Goal: Transaction & Acquisition: Purchase product/service

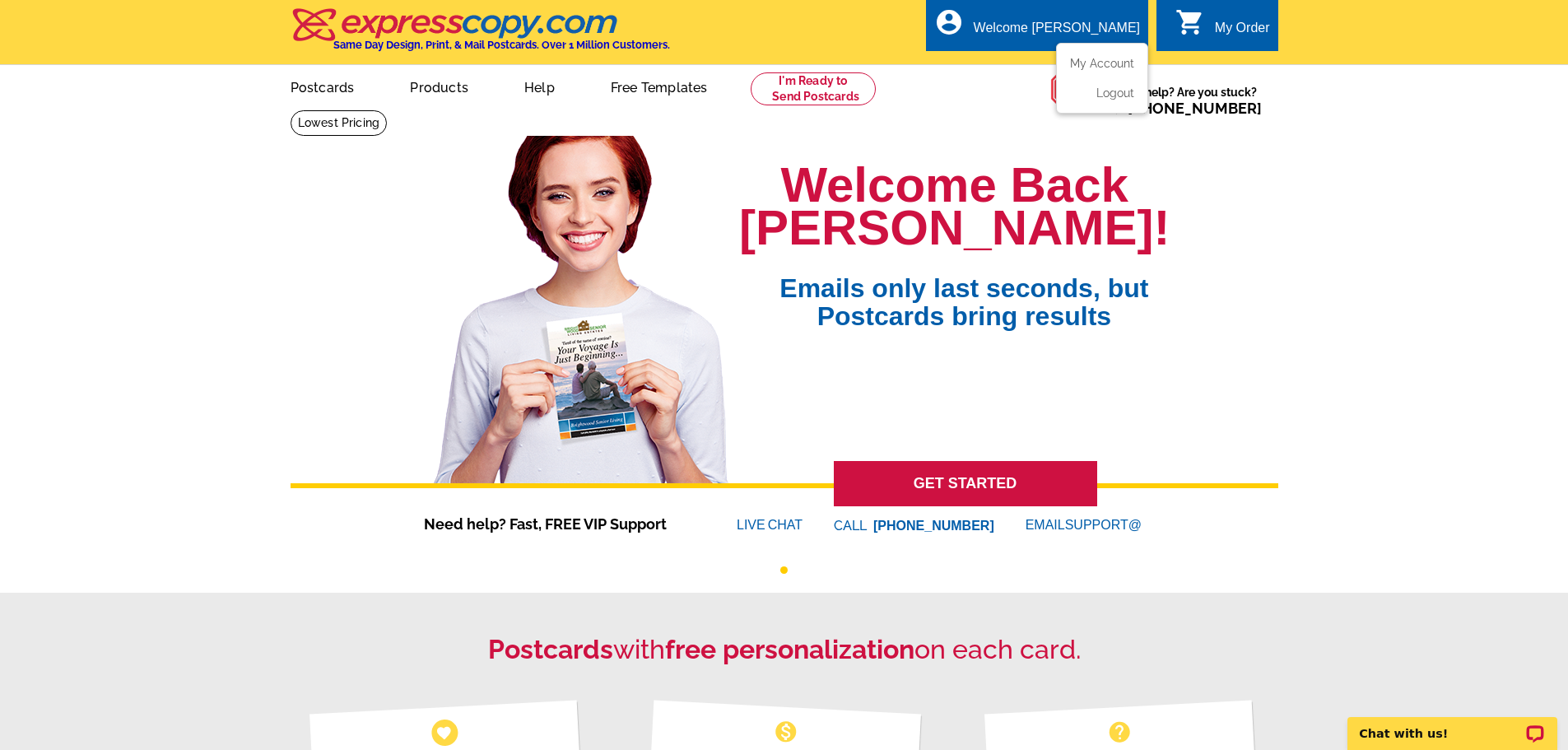
click at [1109, 25] on div "Welcome [PERSON_NAME]" at bounding box center [1057, 32] width 166 height 23
click at [1116, 58] on ul "My Account Logout" at bounding box center [1102, 78] width 93 height 71
click at [1114, 64] on link "My Account" at bounding box center [1099, 63] width 71 height 15
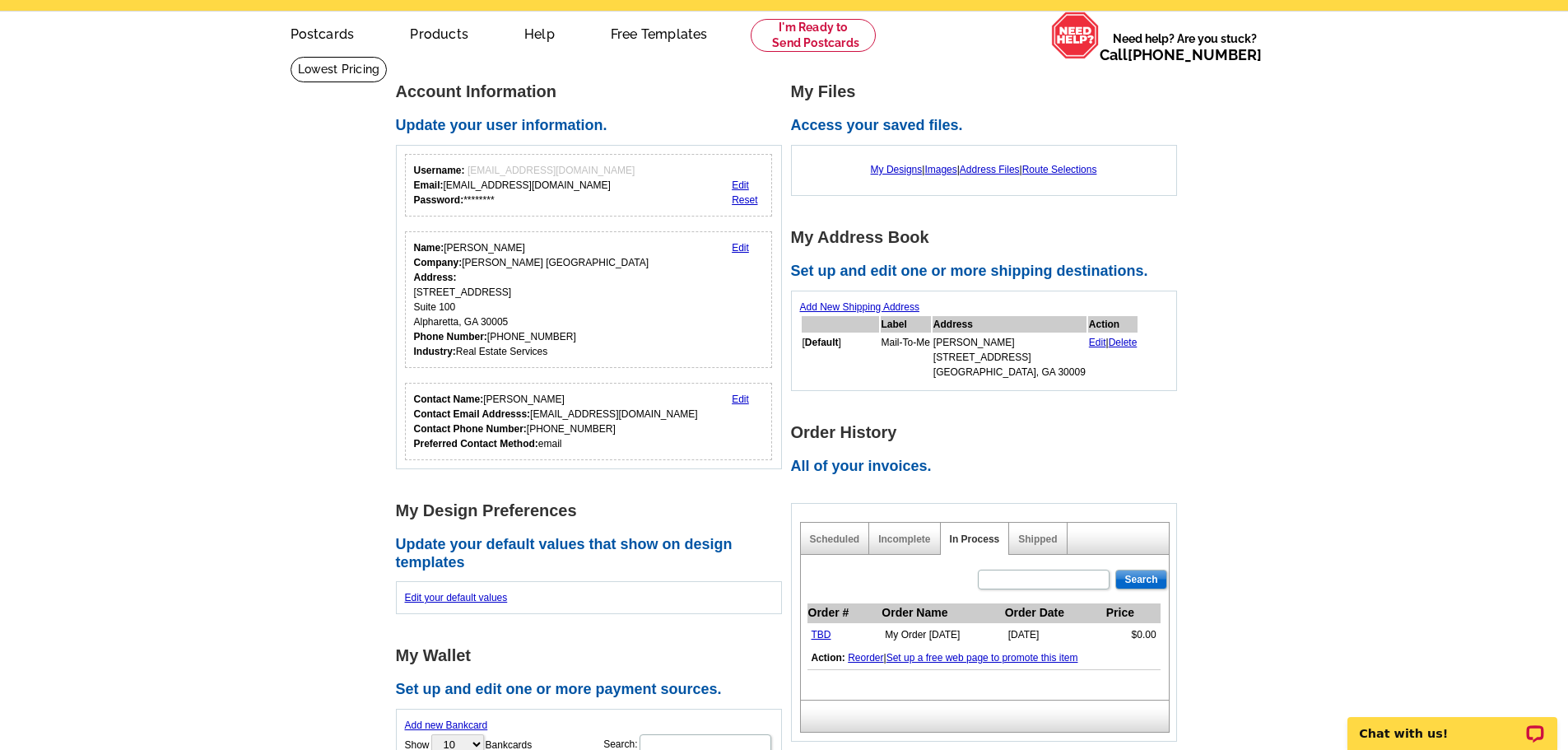
scroll to position [83, 0]
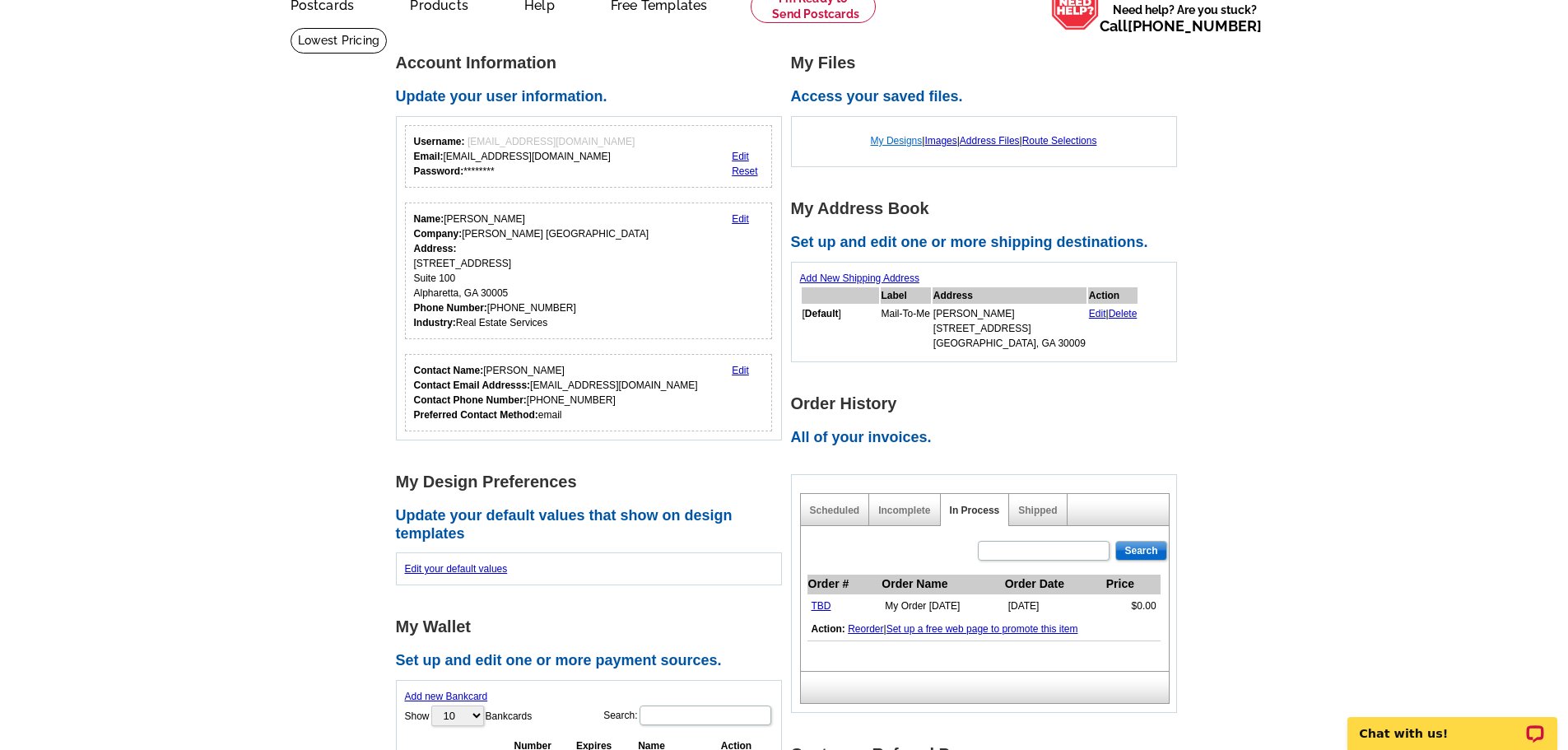
click at [885, 141] on link "My Designs" at bounding box center [897, 141] width 52 height 12
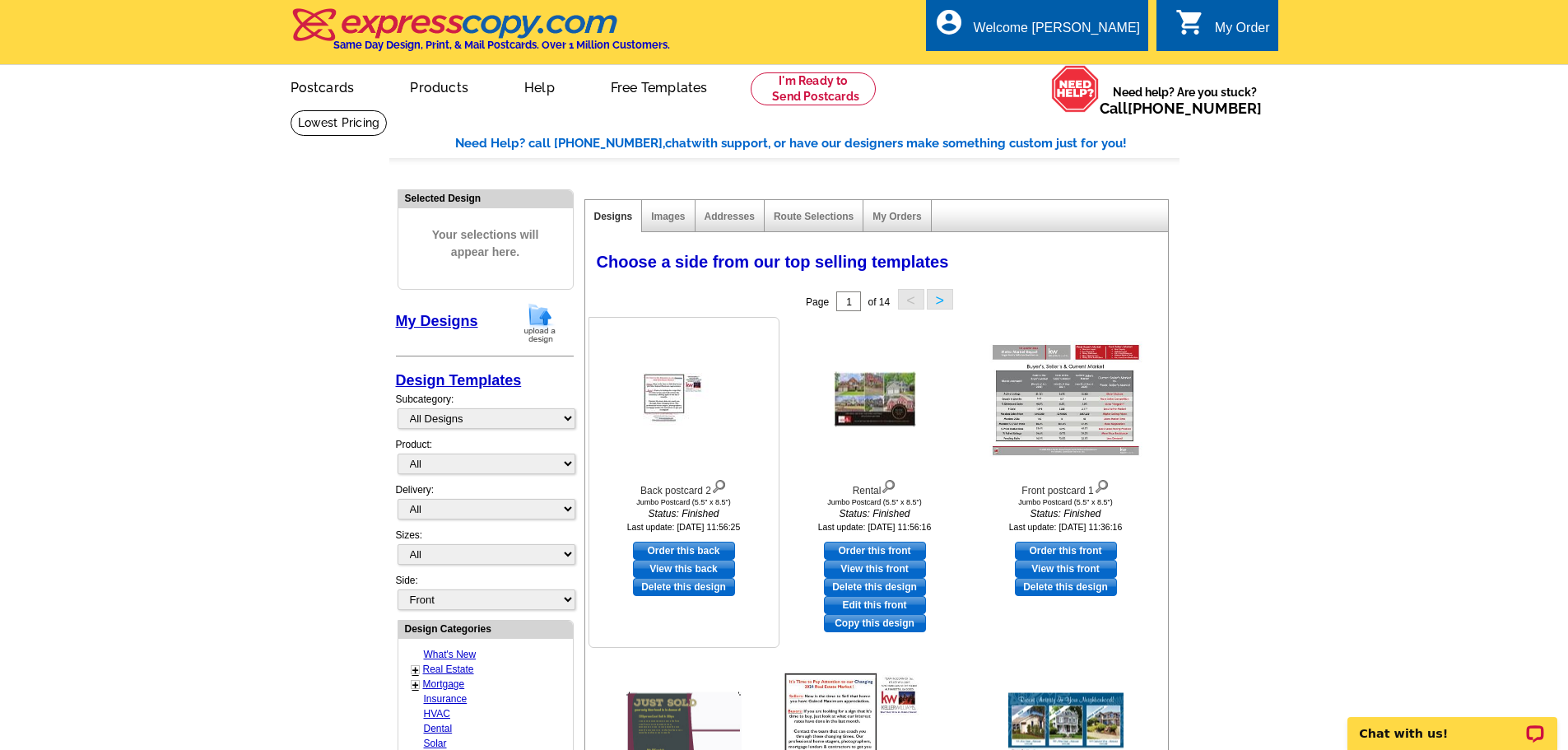
click at [690, 560] on link "Order this back" at bounding box center [683, 551] width 102 height 18
select select "2"
select select "front"
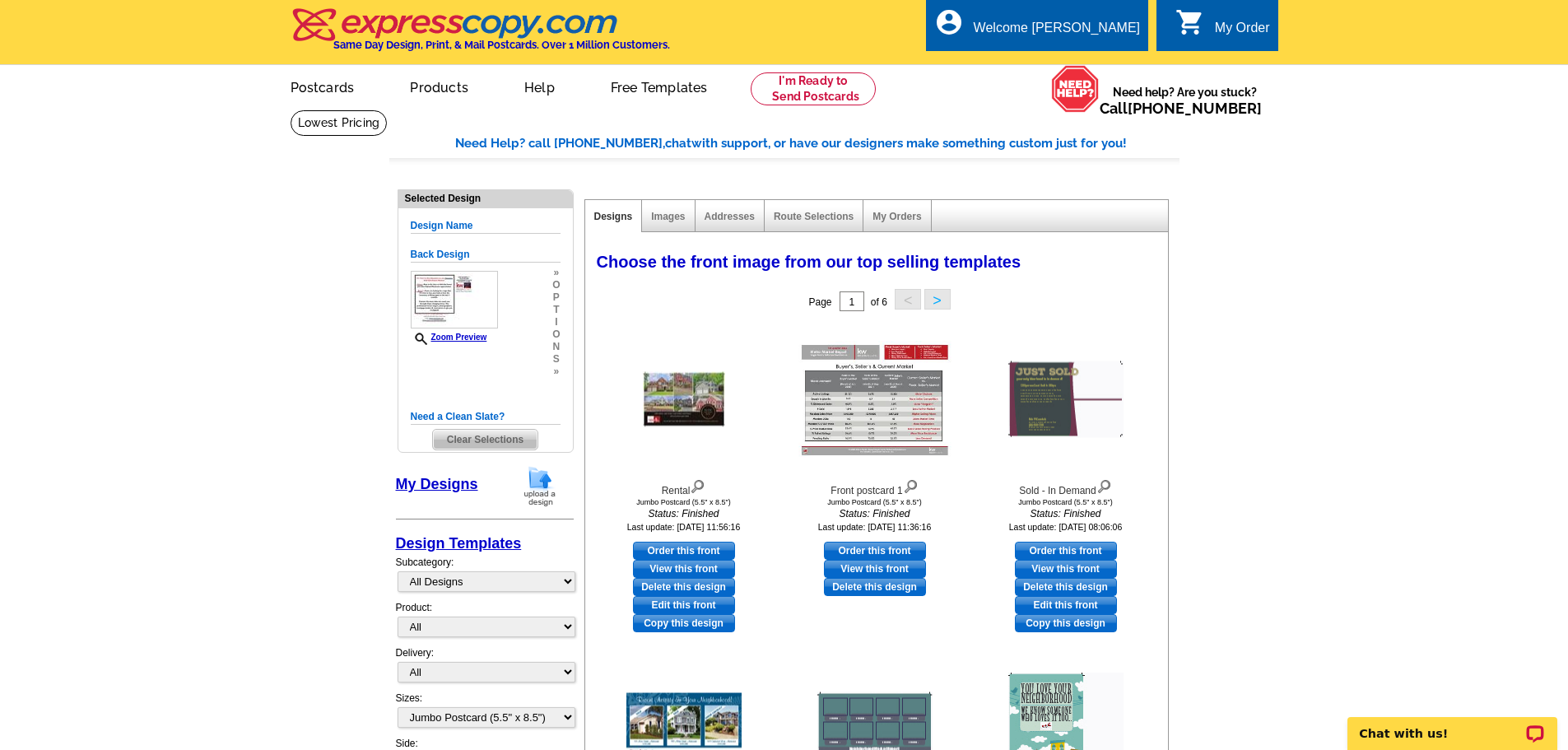
click at [537, 488] on img at bounding box center [540, 486] width 43 height 42
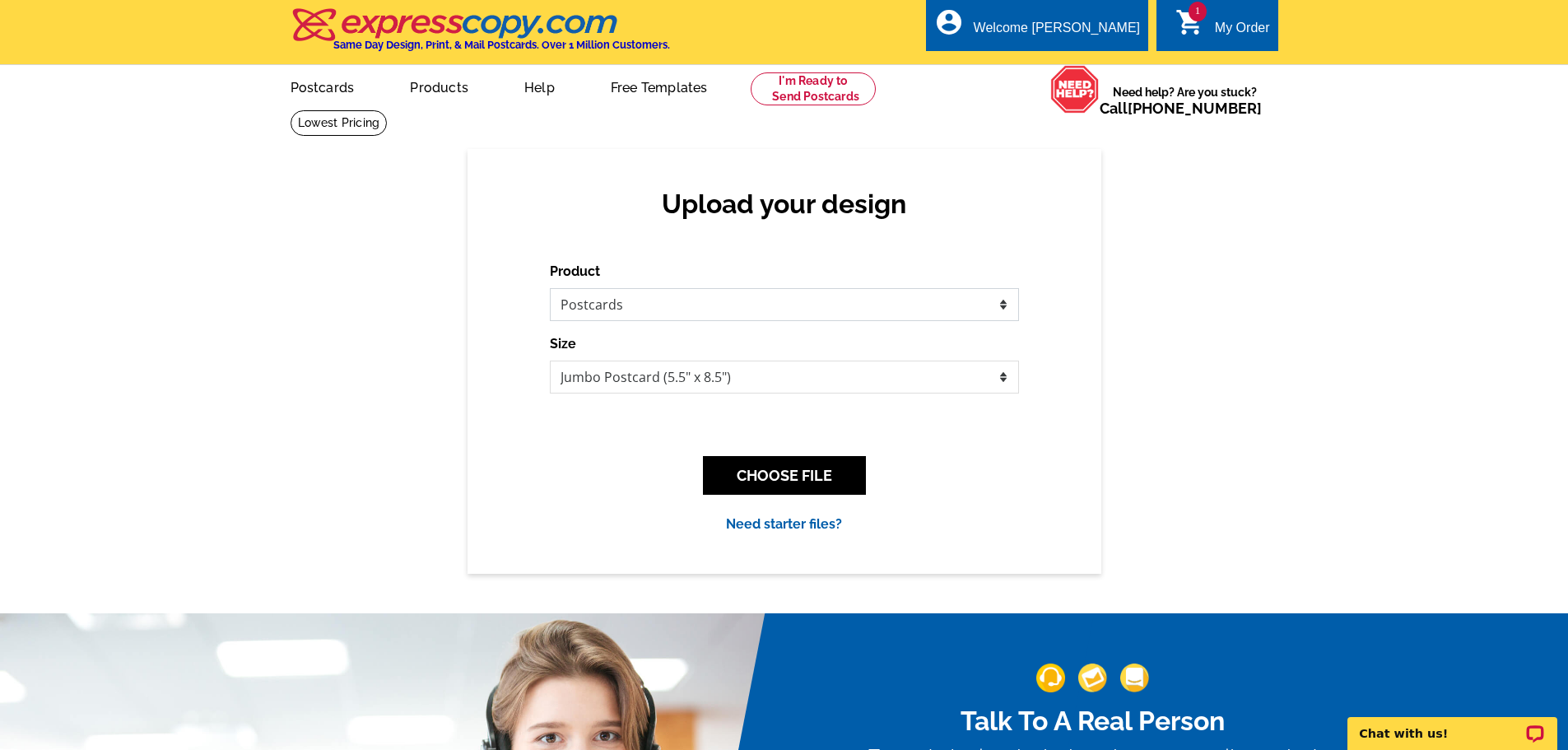
click at [729, 306] on select "Please select the type of file... Postcards Business Cards Letters and flyers G…" at bounding box center [784, 304] width 469 height 33
click at [550, 289] on select "Please select the type of file... Postcards Business Cards Letters and flyers G…" at bounding box center [784, 304] width 469 height 33
click at [780, 481] on button "CHOOSE FILE" at bounding box center [785, 475] width 163 height 39
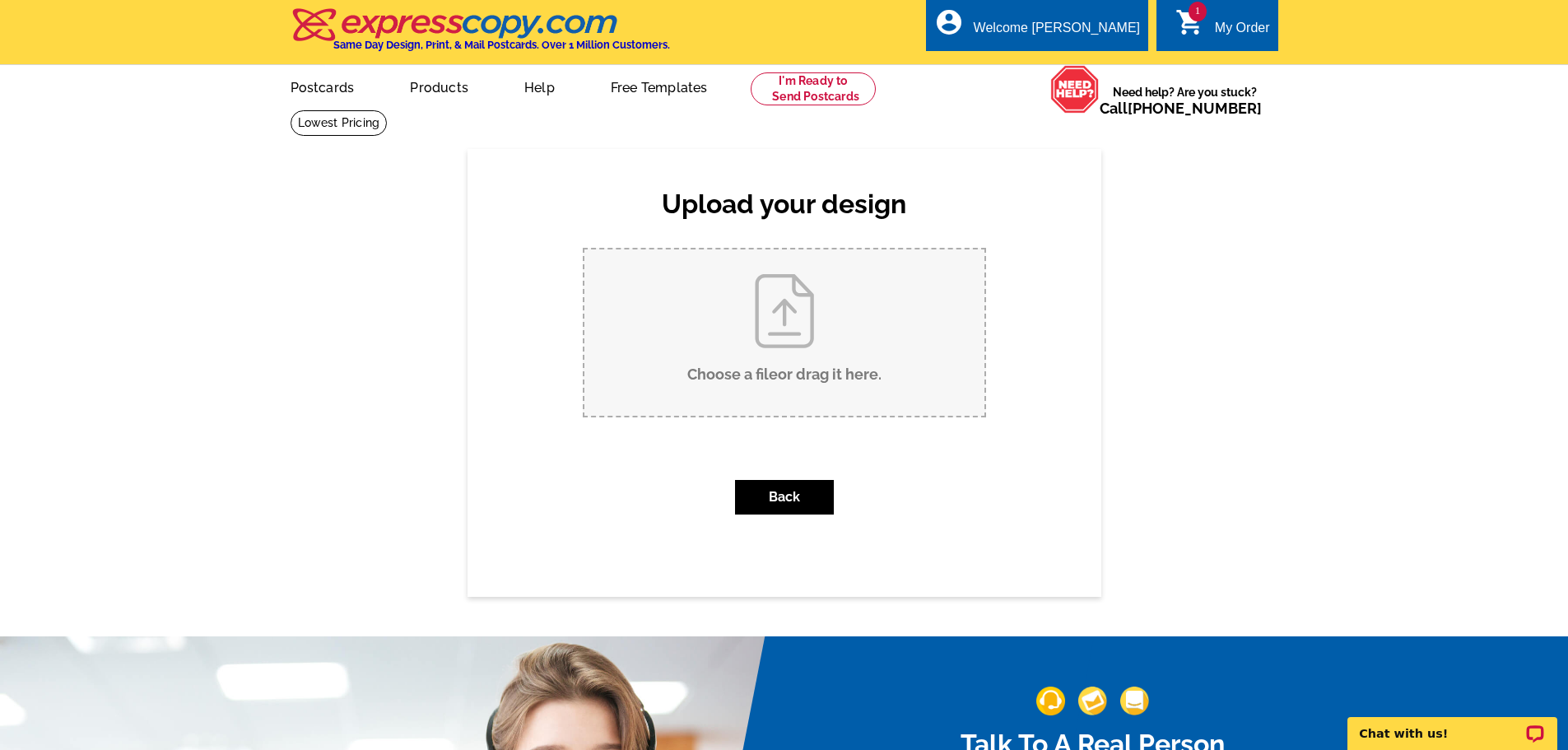
click at [787, 330] on input "Choose a file or drag it here ." at bounding box center [785, 332] width 400 height 166
type input "C:\fakepath\Metro Market.jpg"
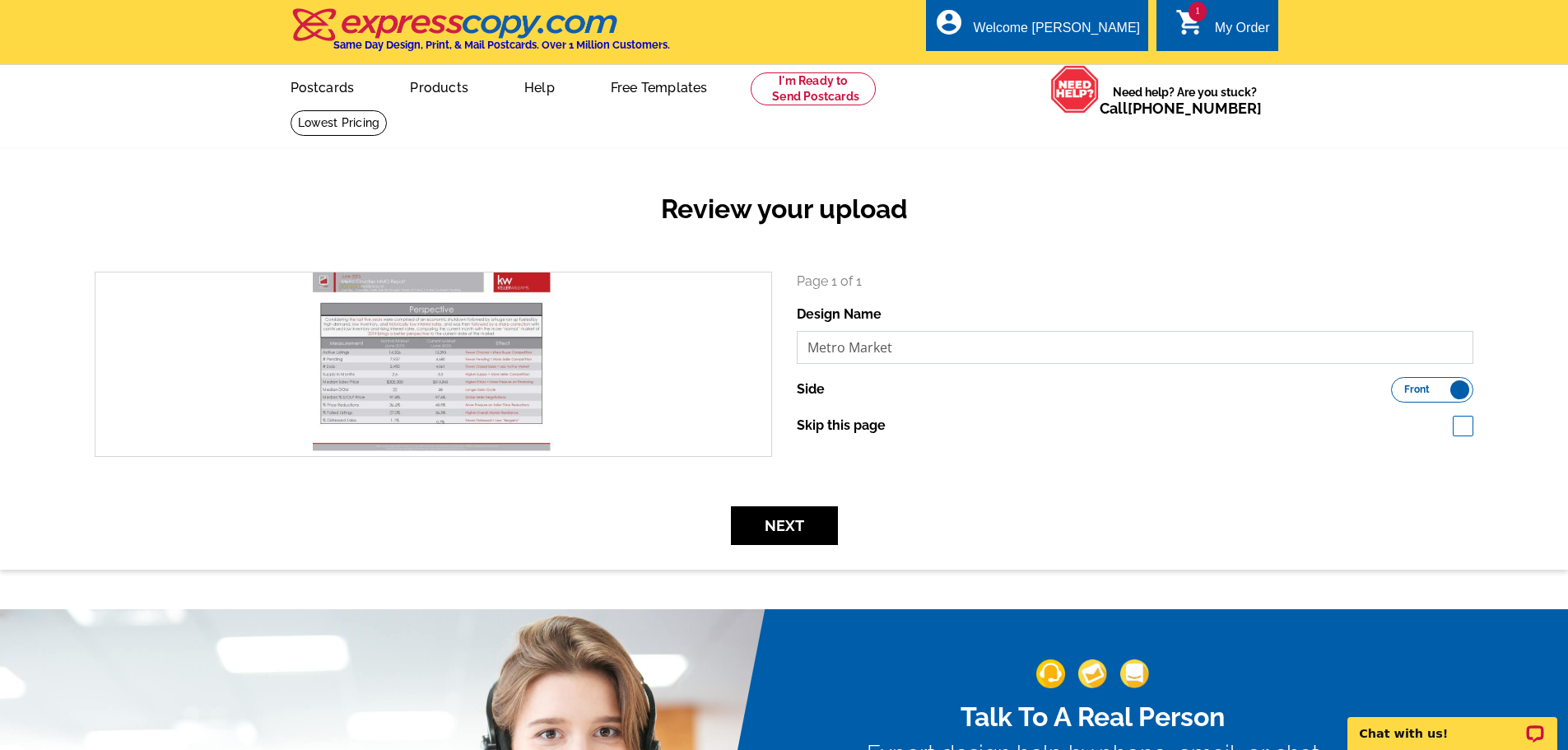
click at [927, 347] on input "Metro Market" at bounding box center [1136, 347] width 677 height 33
type input "M"
type input "2nd qtr"
click at [794, 529] on button "Next" at bounding box center [784, 525] width 107 height 39
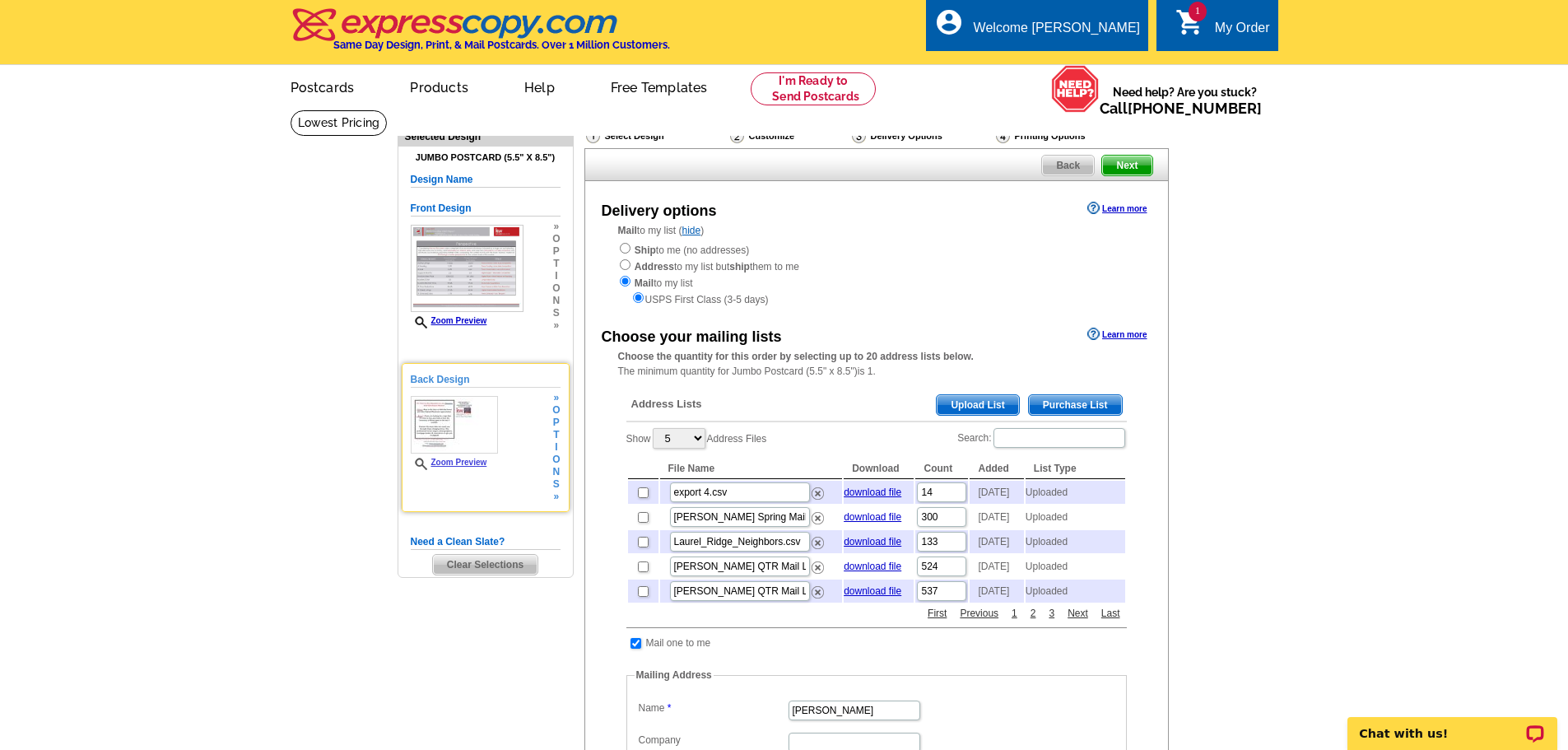
click at [487, 467] on link "Zoom Preview" at bounding box center [448, 461] width 77 height 9
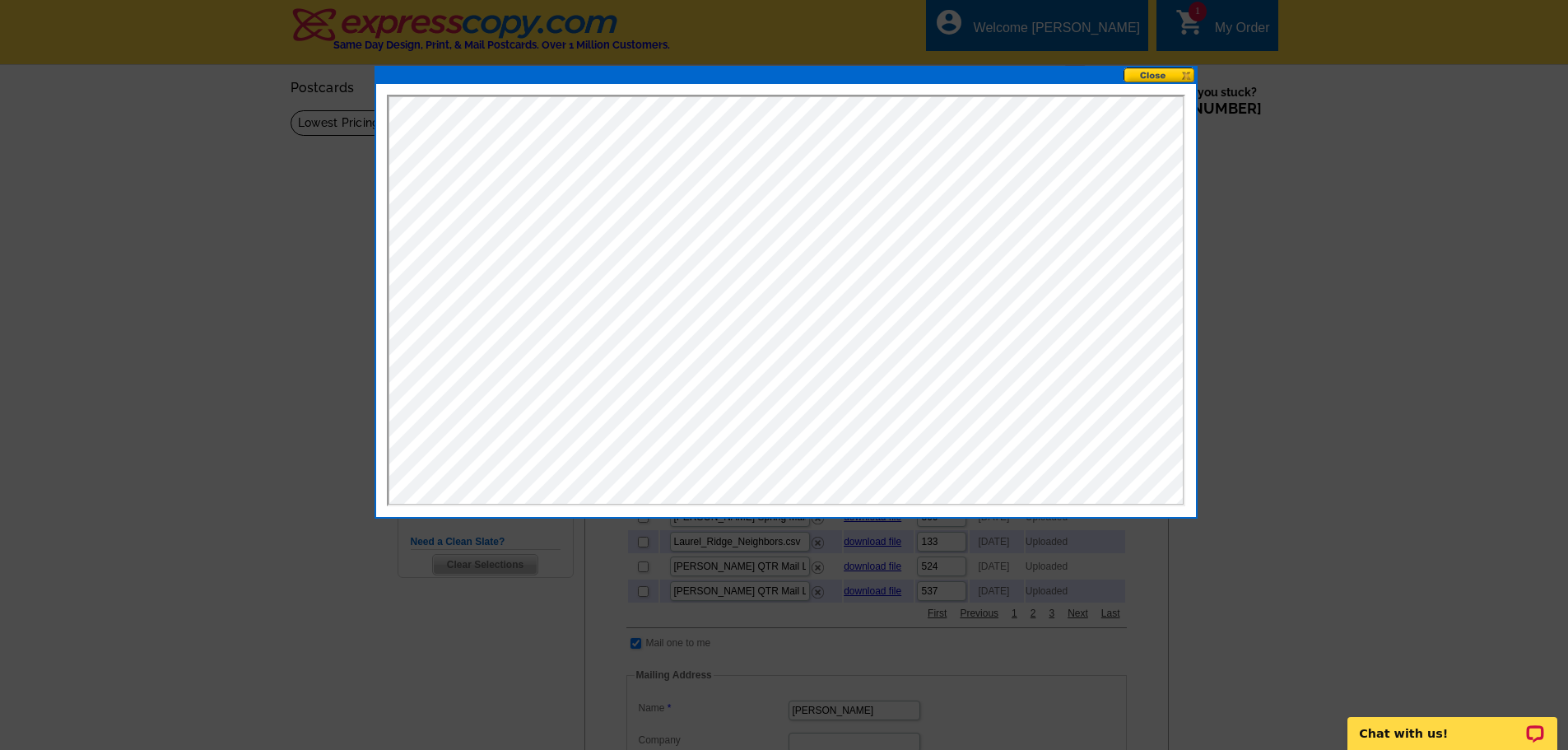
click at [1175, 73] on button at bounding box center [1160, 76] width 73 height 16
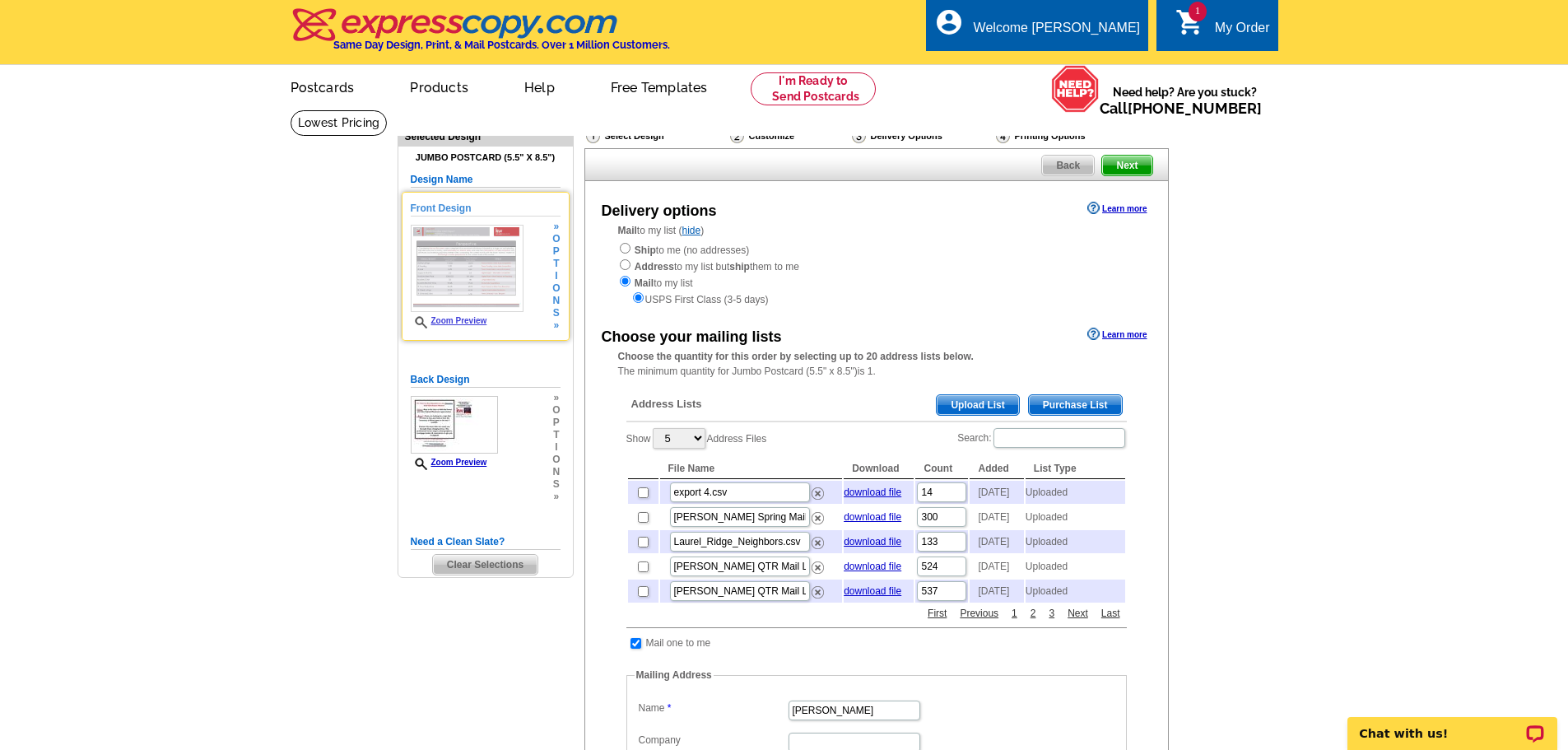
click at [487, 325] on link "Zoom Preview" at bounding box center [448, 320] width 77 height 9
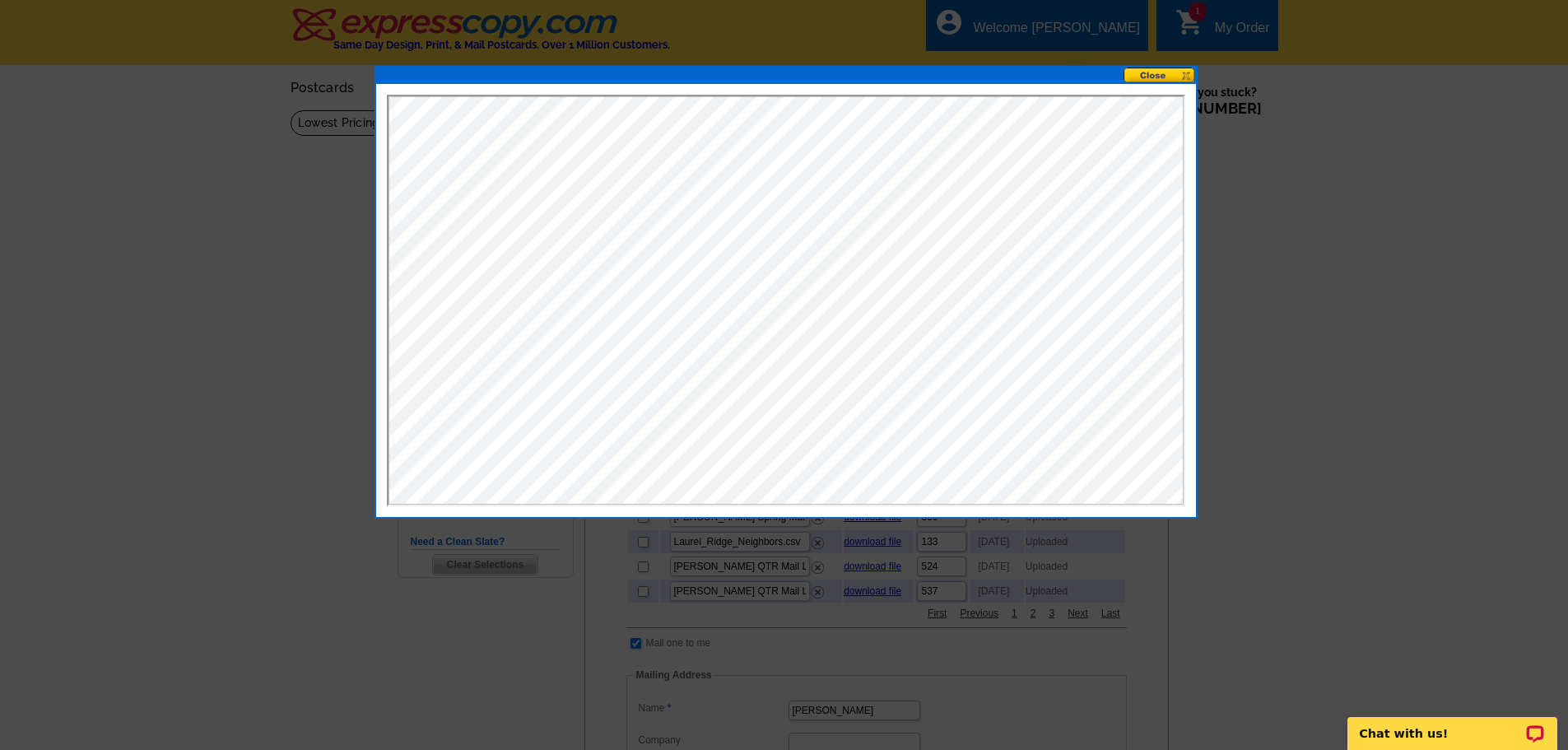
click at [1149, 77] on button at bounding box center [1160, 76] width 73 height 16
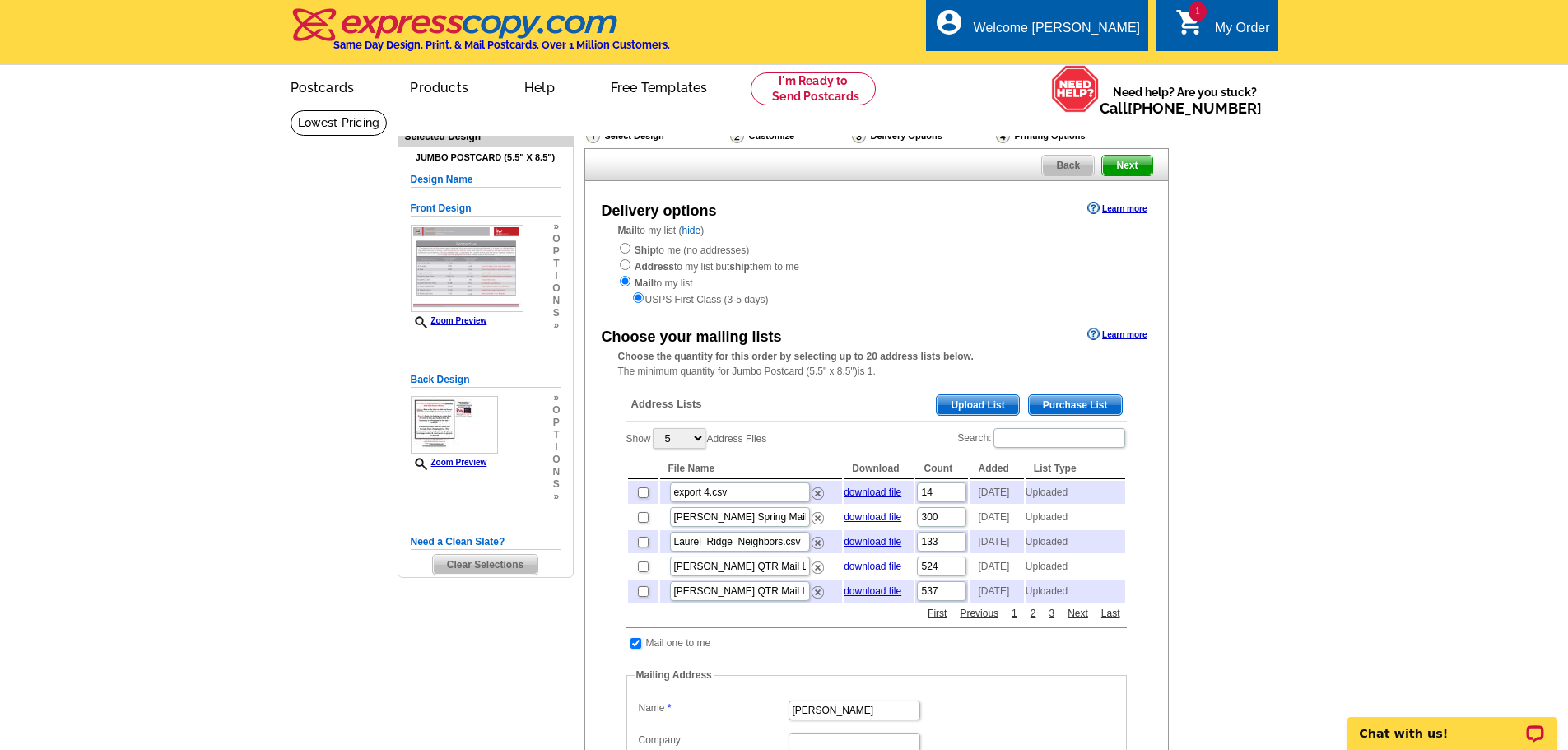
click at [983, 400] on span "Upload List" at bounding box center [977, 405] width 82 height 20
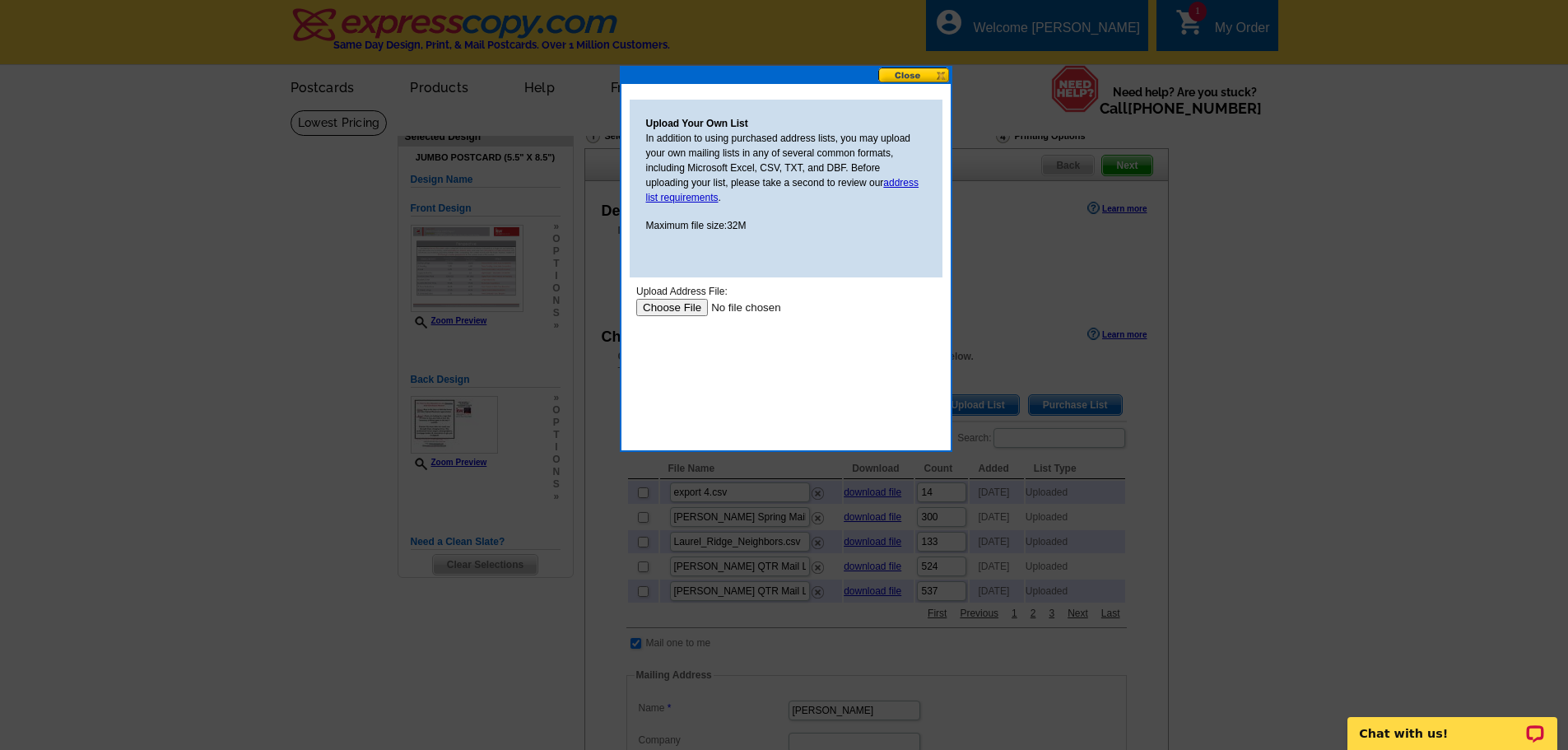
click at [699, 308] on input "file" at bounding box center [739, 307] width 208 height 17
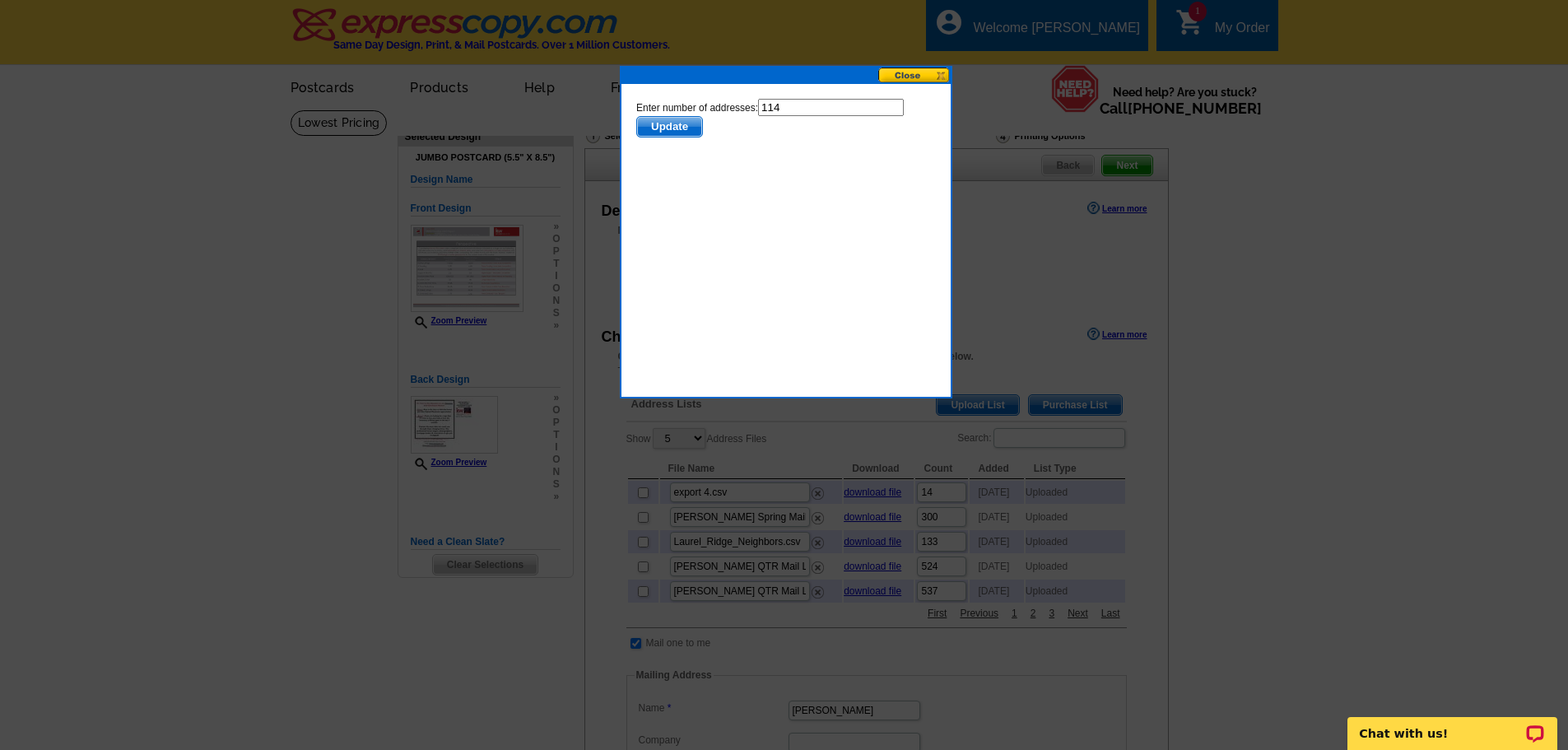
click at [757, 117] on input "114" at bounding box center [830, 107] width 145 height 17
type input "113"
click at [701, 125] on span "Update" at bounding box center [668, 126] width 65 height 20
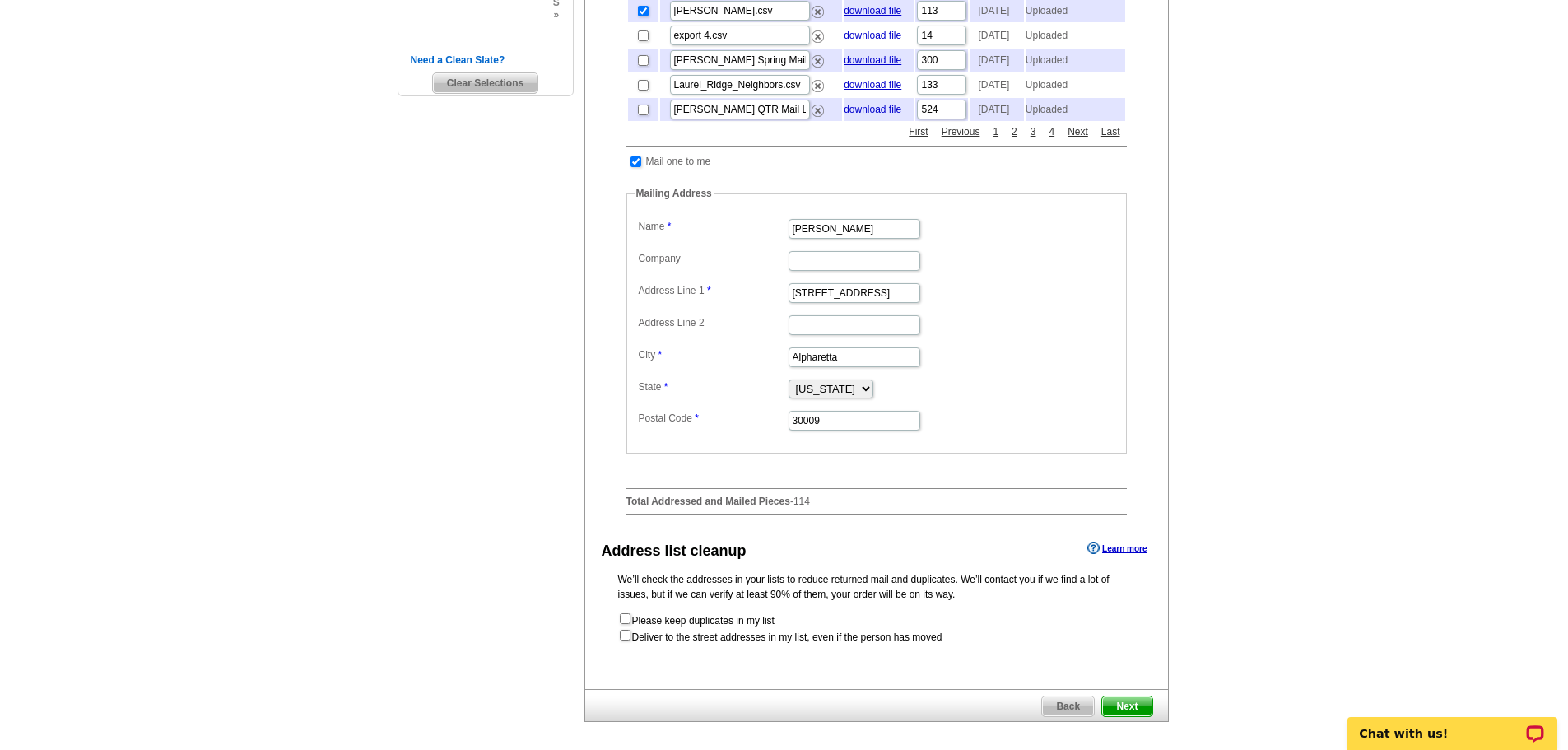
scroll to position [494, 0]
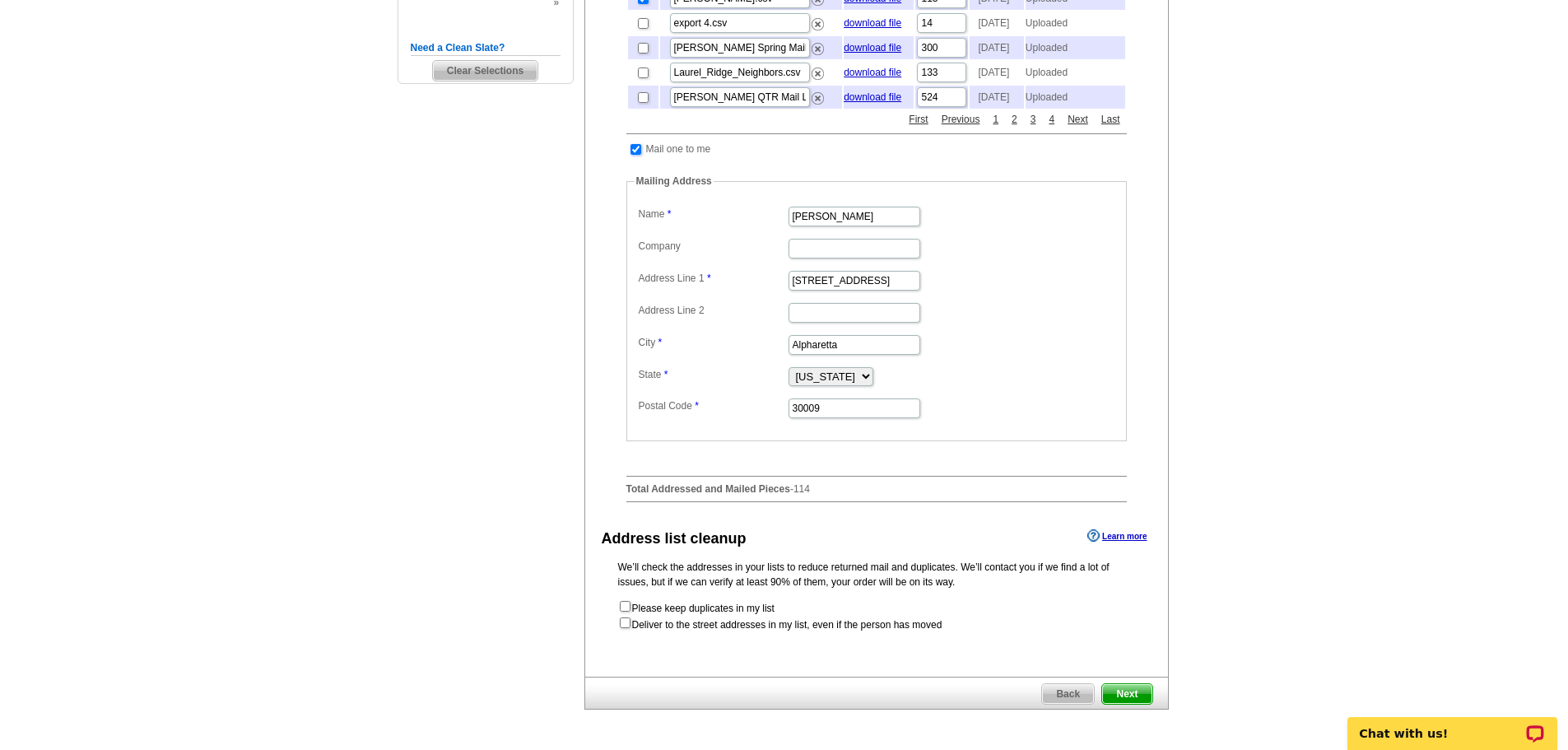
click at [635, 154] on input "checkbox" at bounding box center [636, 149] width 11 height 11
checkbox input "false"
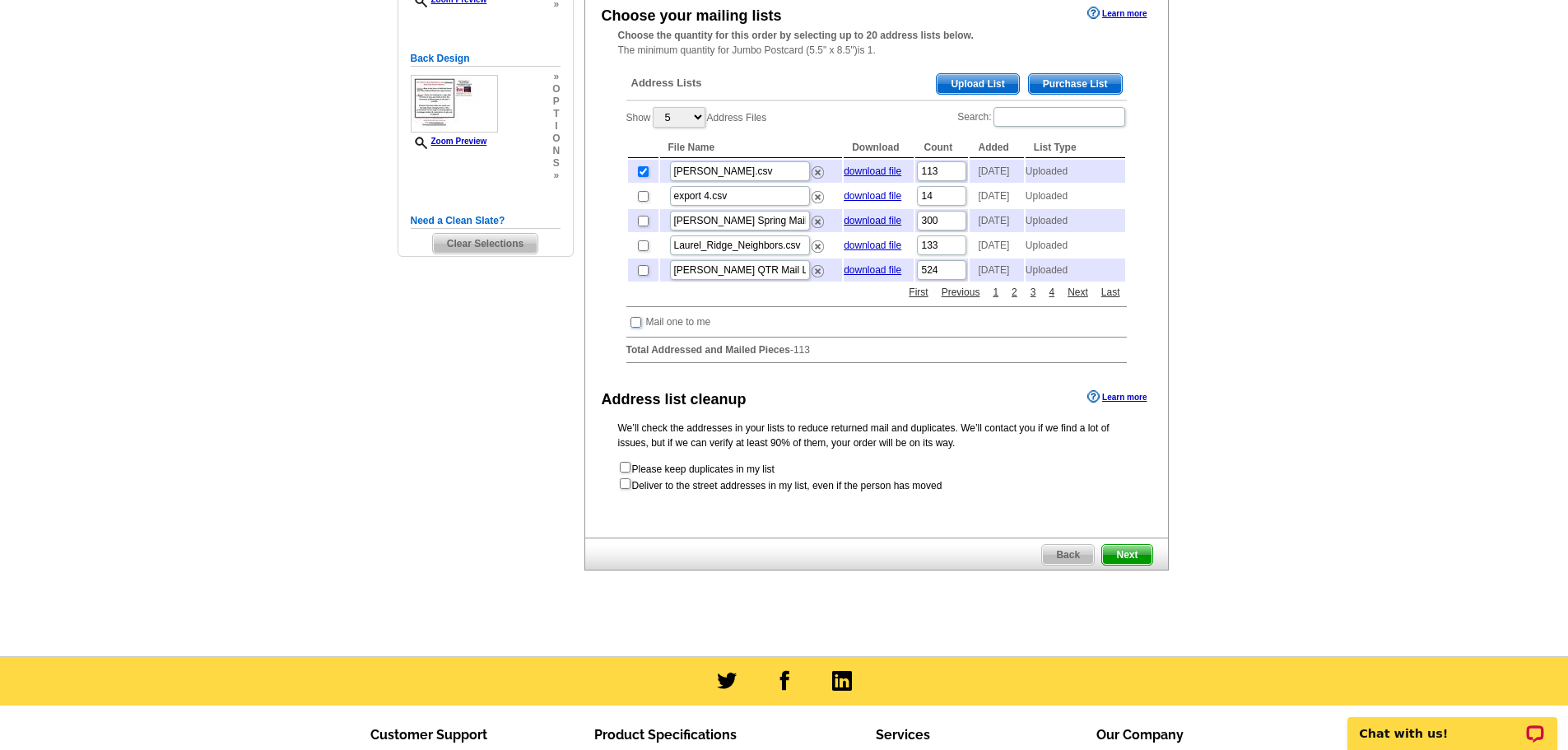
scroll to position [330, 0]
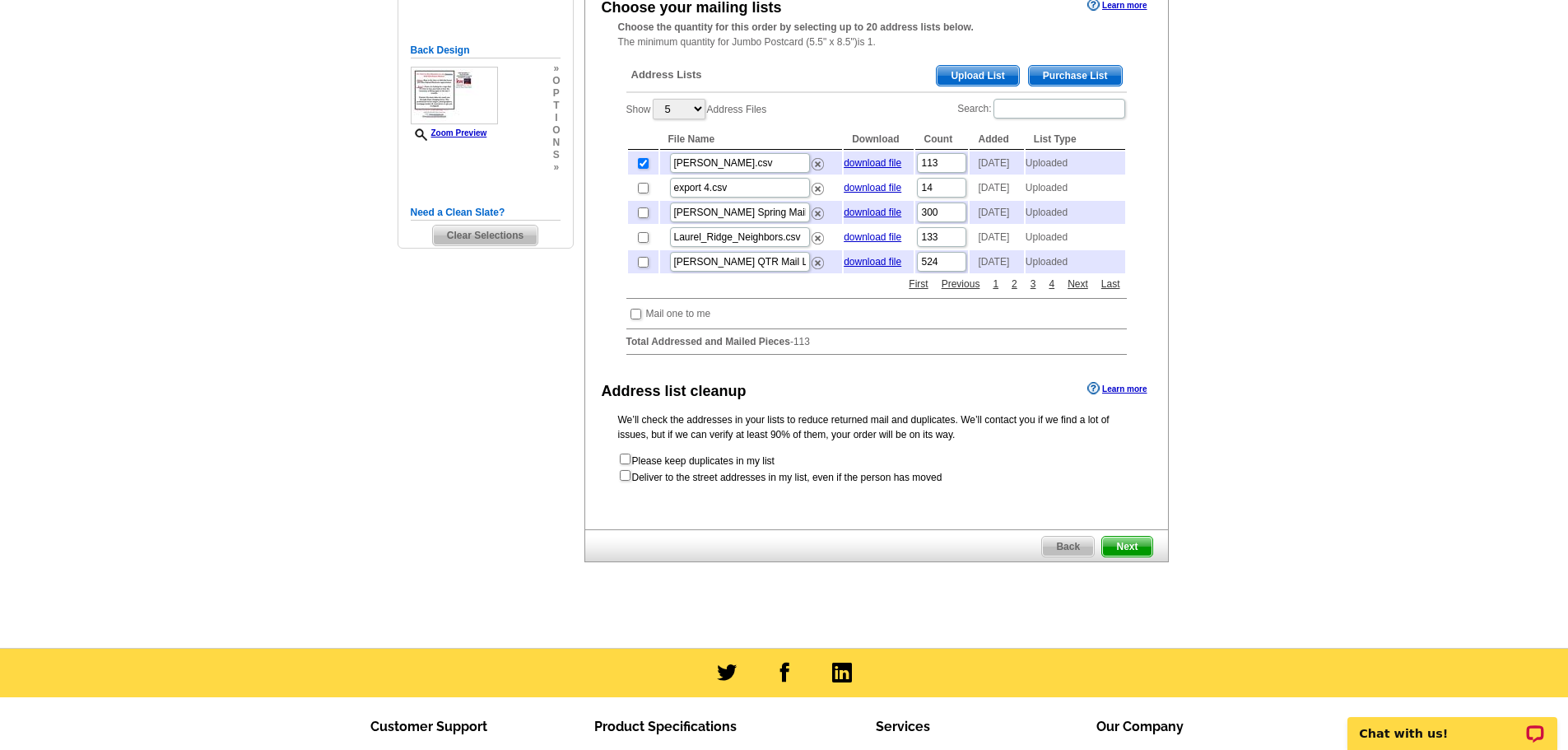
click at [1140, 557] on span "Next" at bounding box center [1127, 547] width 50 height 20
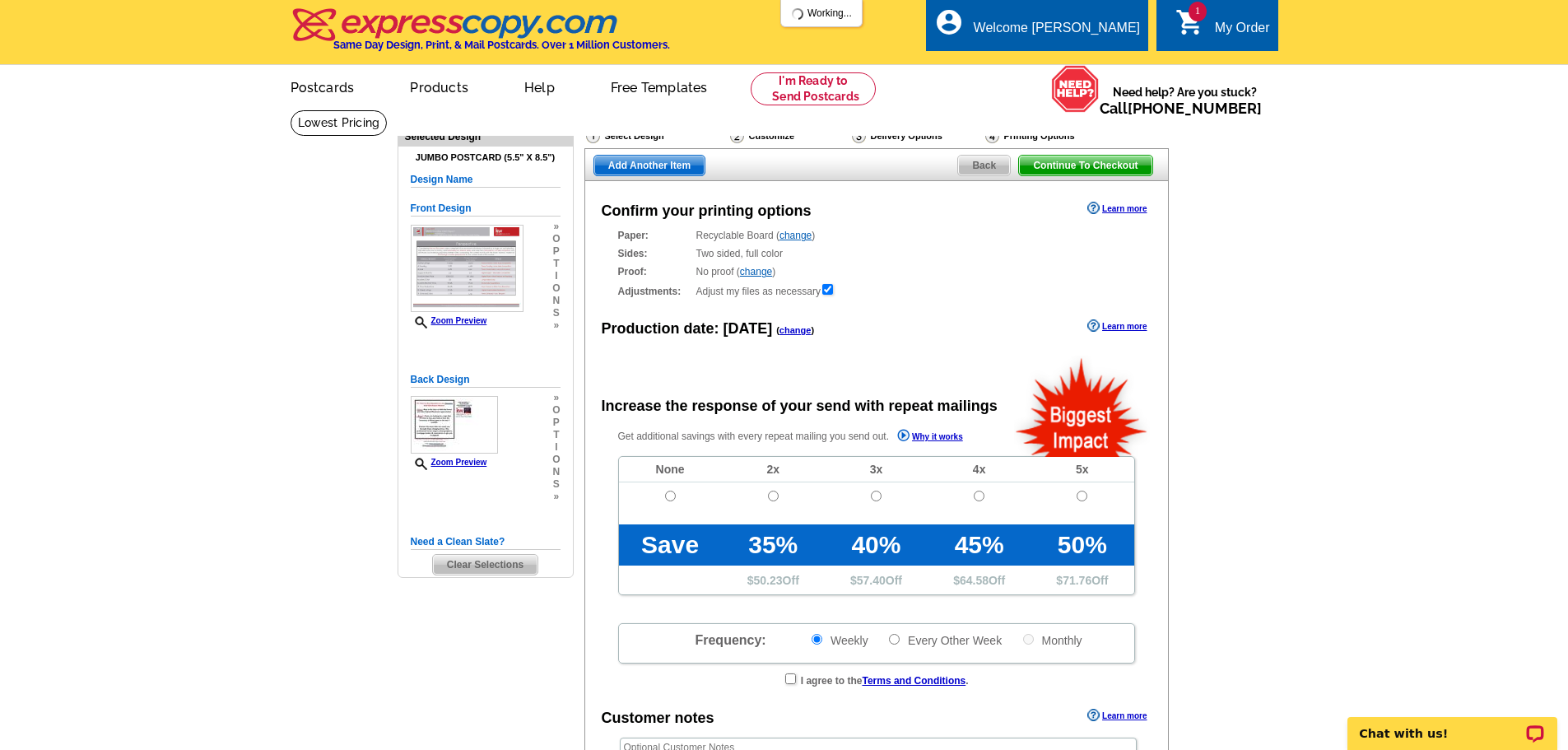
radio input "false"
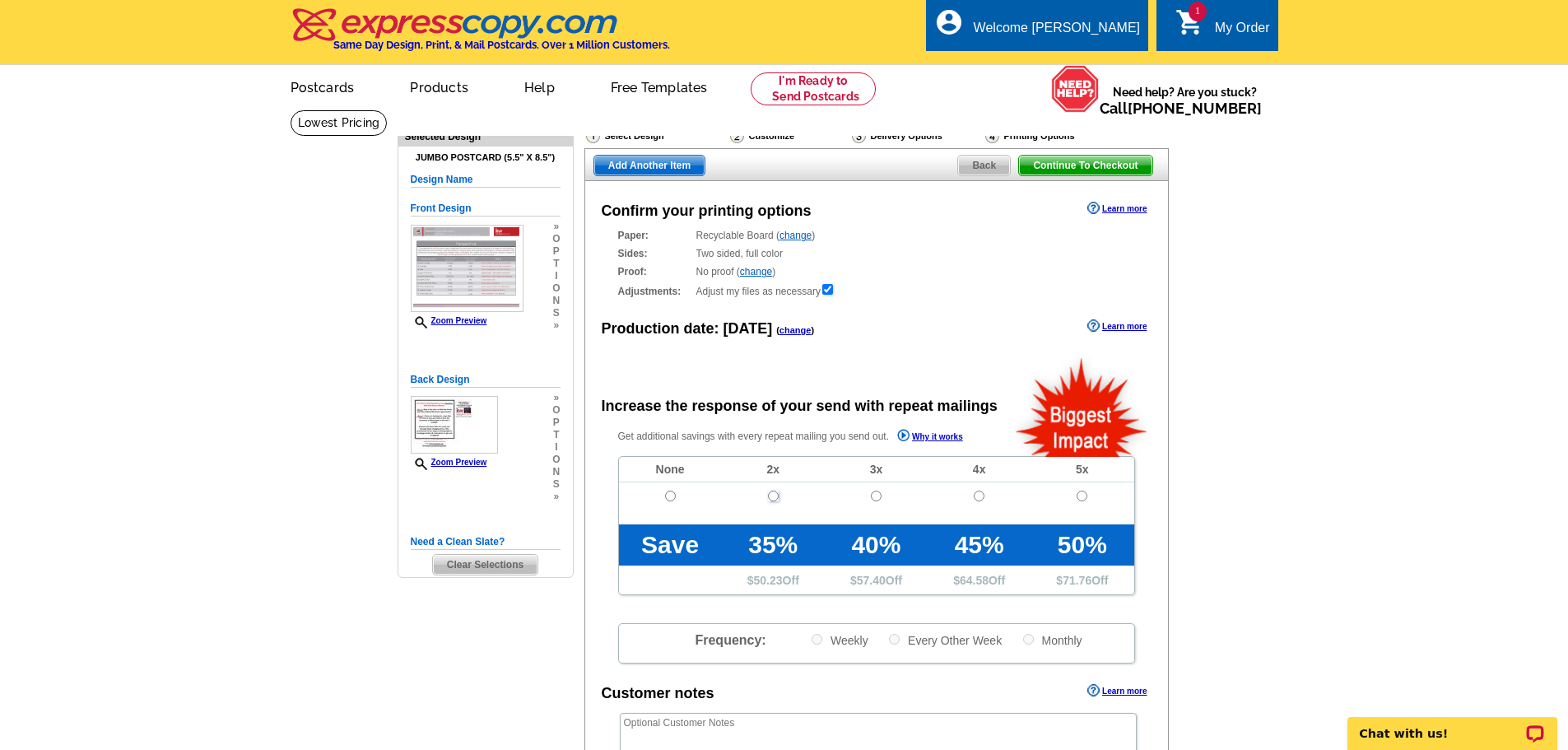
click at [775, 501] on input "radio" at bounding box center [773, 496] width 11 height 11
radio input "true"
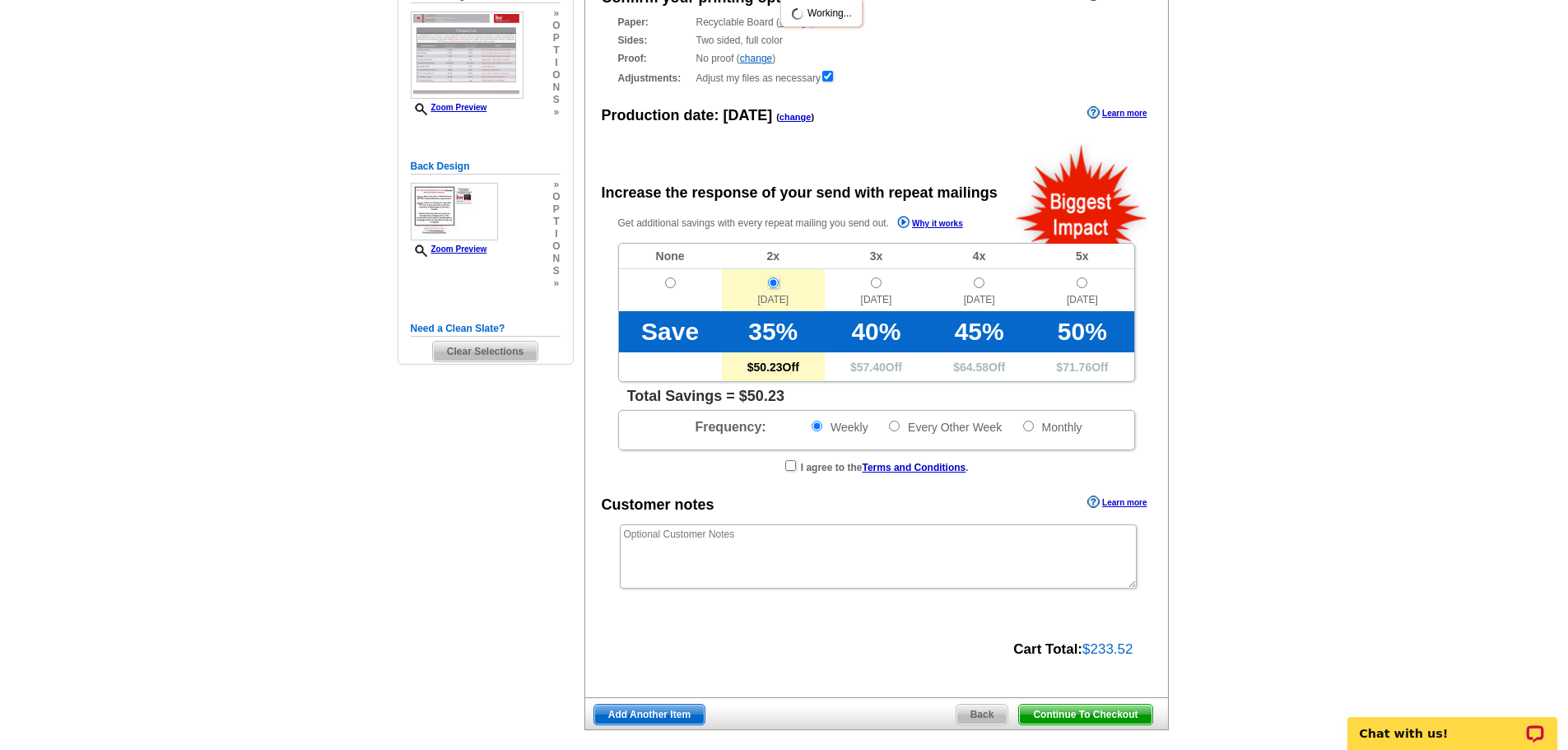
scroll to position [247, 0]
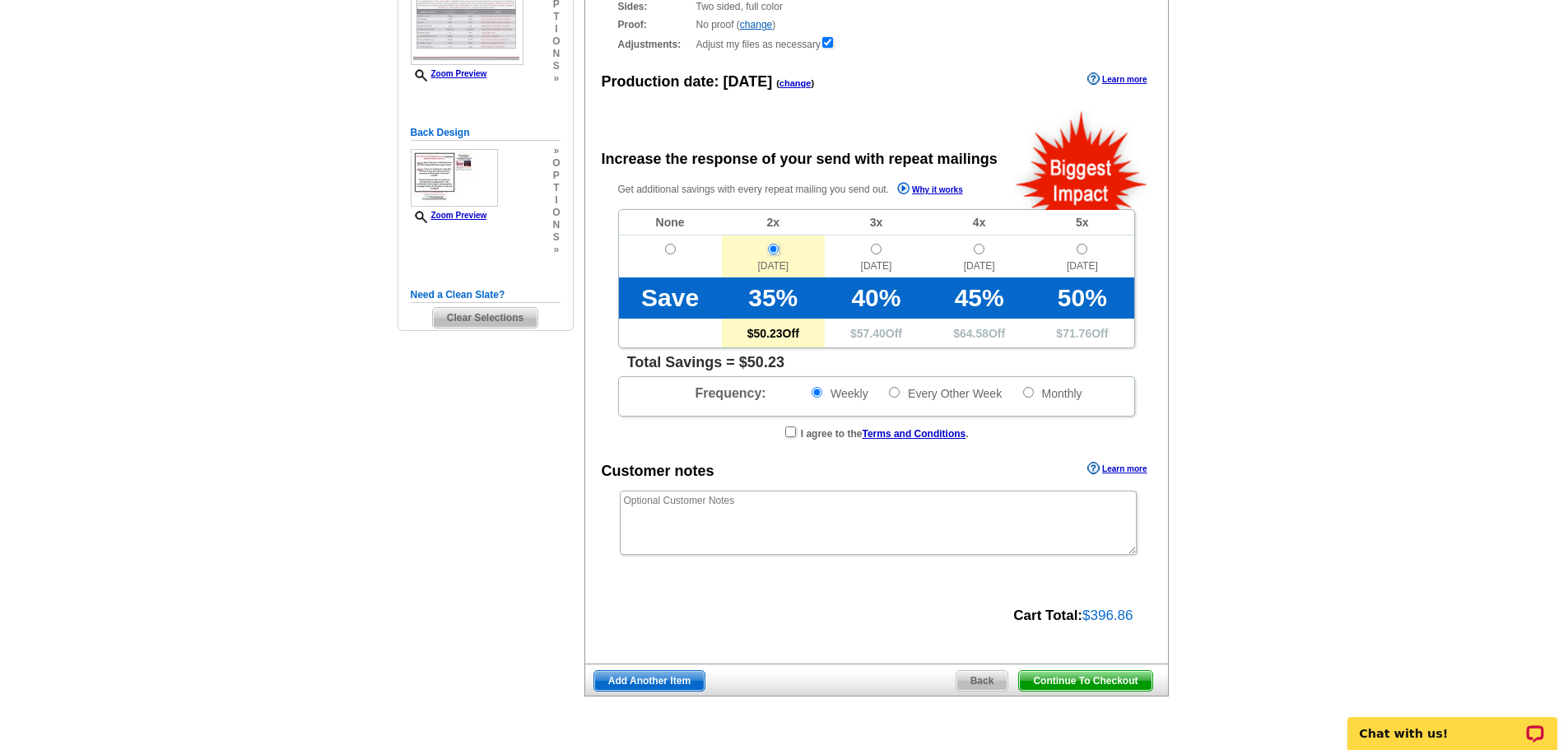
click at [772, 254] on input "radio" at bounding box center [773, 249] width 11 height 11
click at [668, 254] on input "radio" at bounding box center [670, 249] width 11 height 11
radio input "true"
radio input "false"
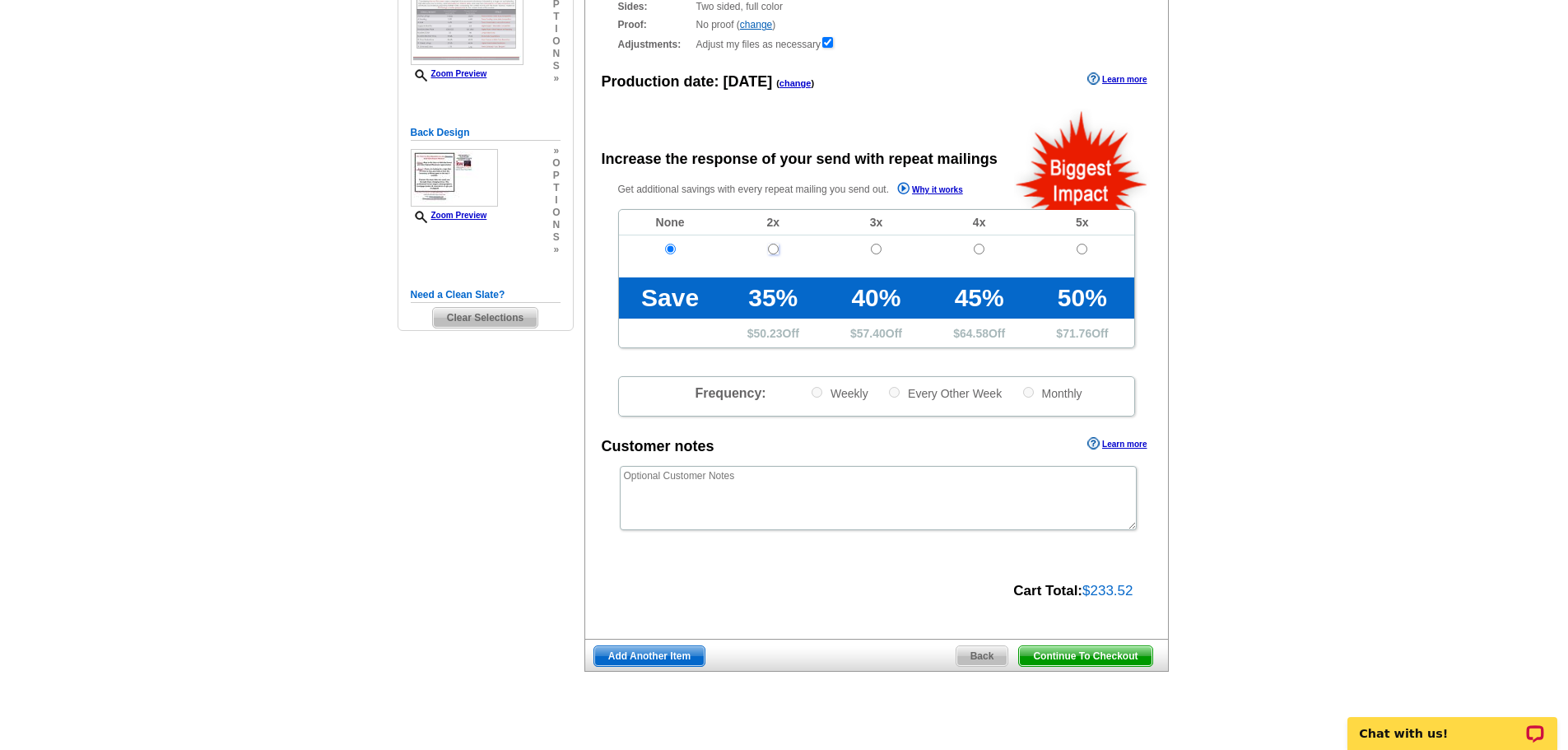
click at [772, 254] on input "radio" at bounding box center [773, 249] width 11 height 11
radio input "true"
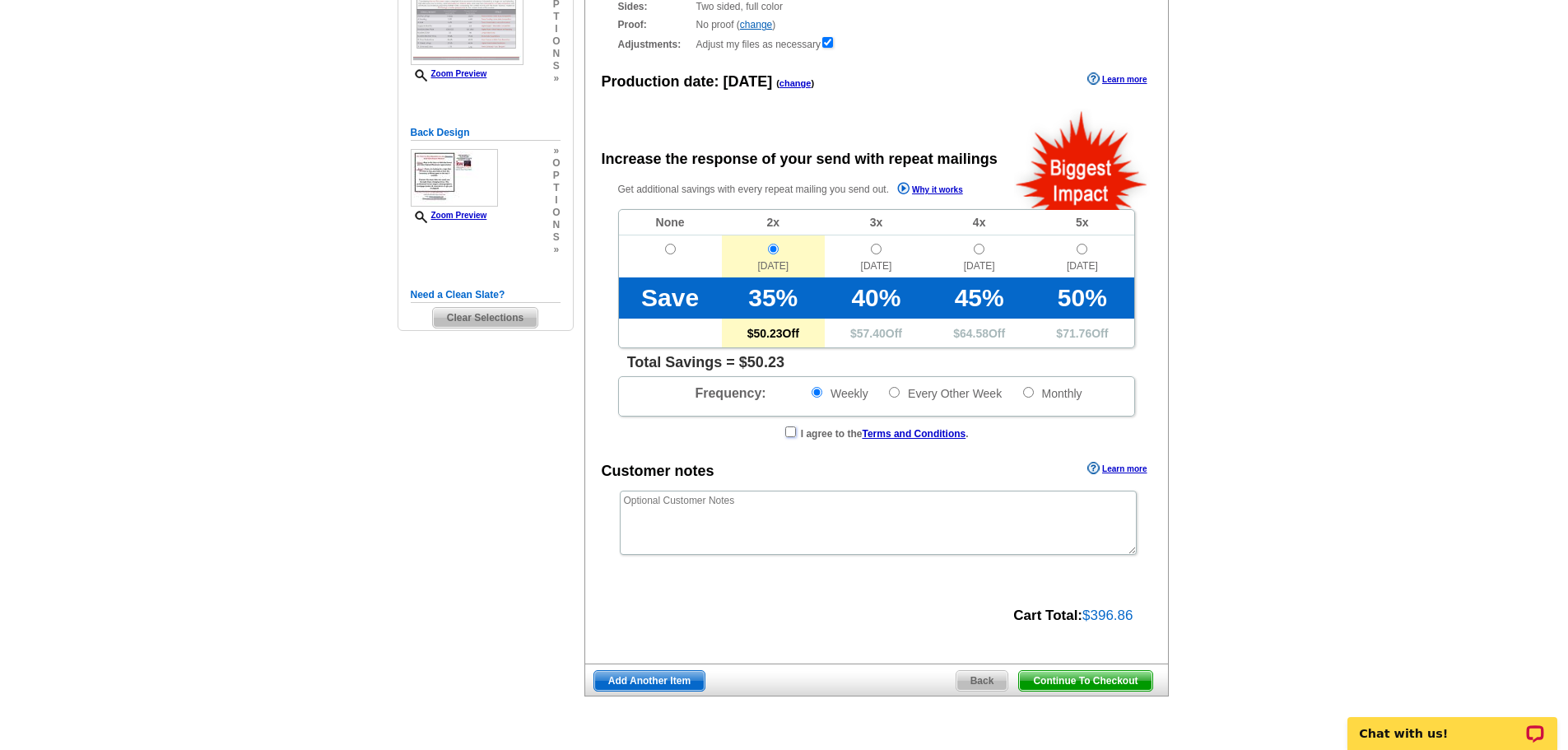
click at [785, 437] on input "checkbox" at bounding box center [790, 431] width 11 height 11
checkbox input "true"
click at [879, 254] on input "radio" at bounding box center [876, 249] width 11 height 11
radio input "true"
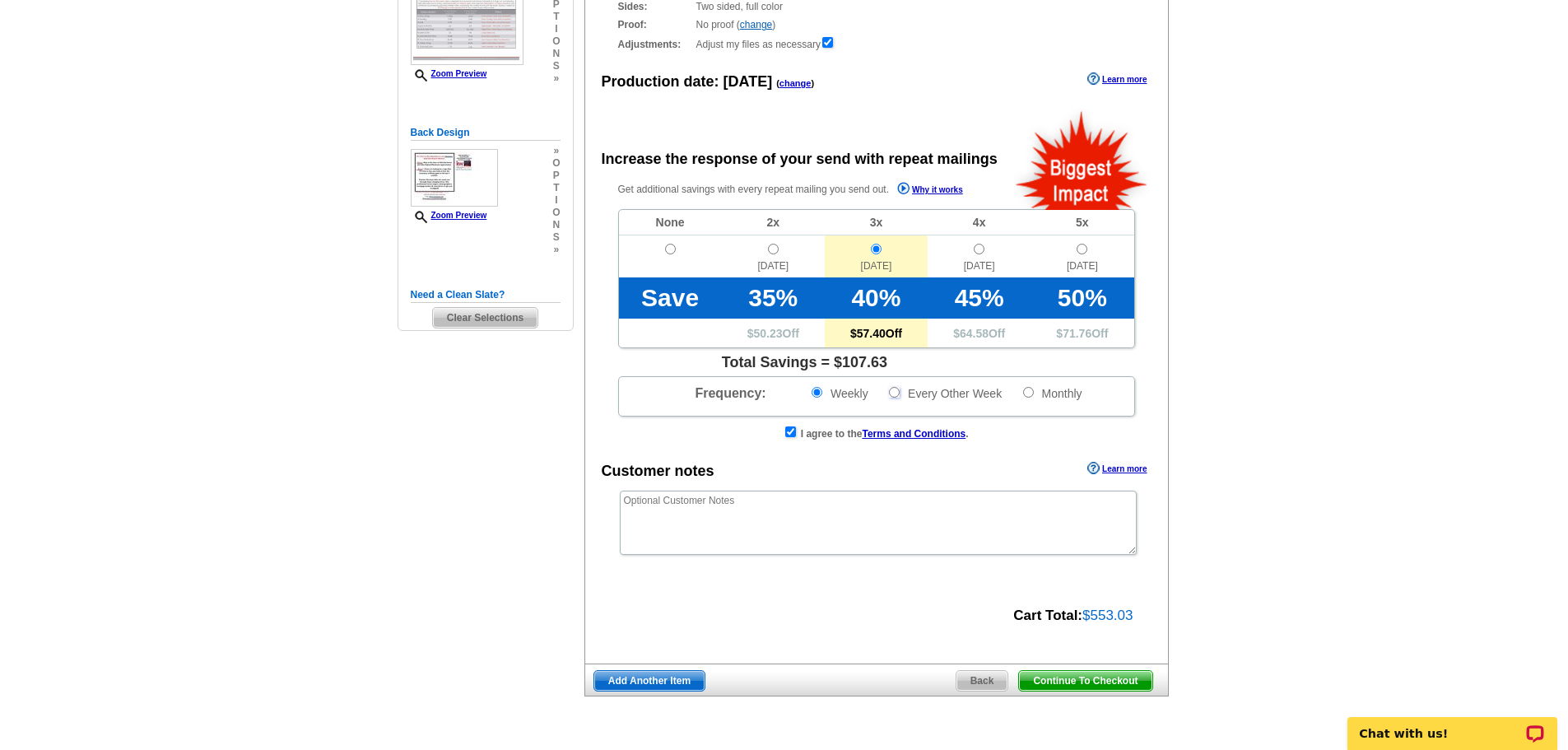
click at [891, 397] on input "Every Other Week" at bounding box center [894, 391] width 11 height 11
radio input "true"
click at [1088, 690] on span "Continue To Checkout" at bounding box center [1085, 680] width 132 height 20
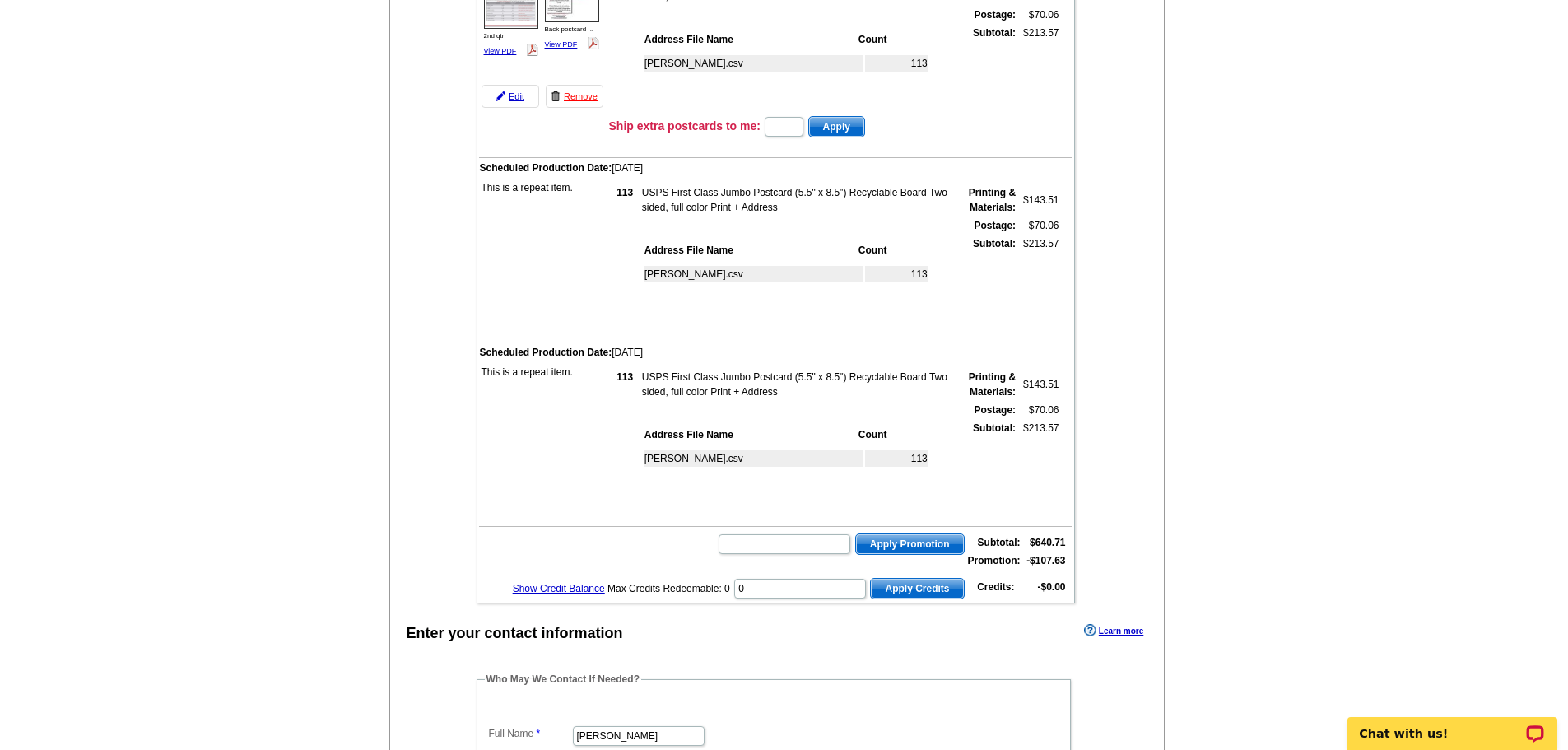
scroll to position [411, 0]
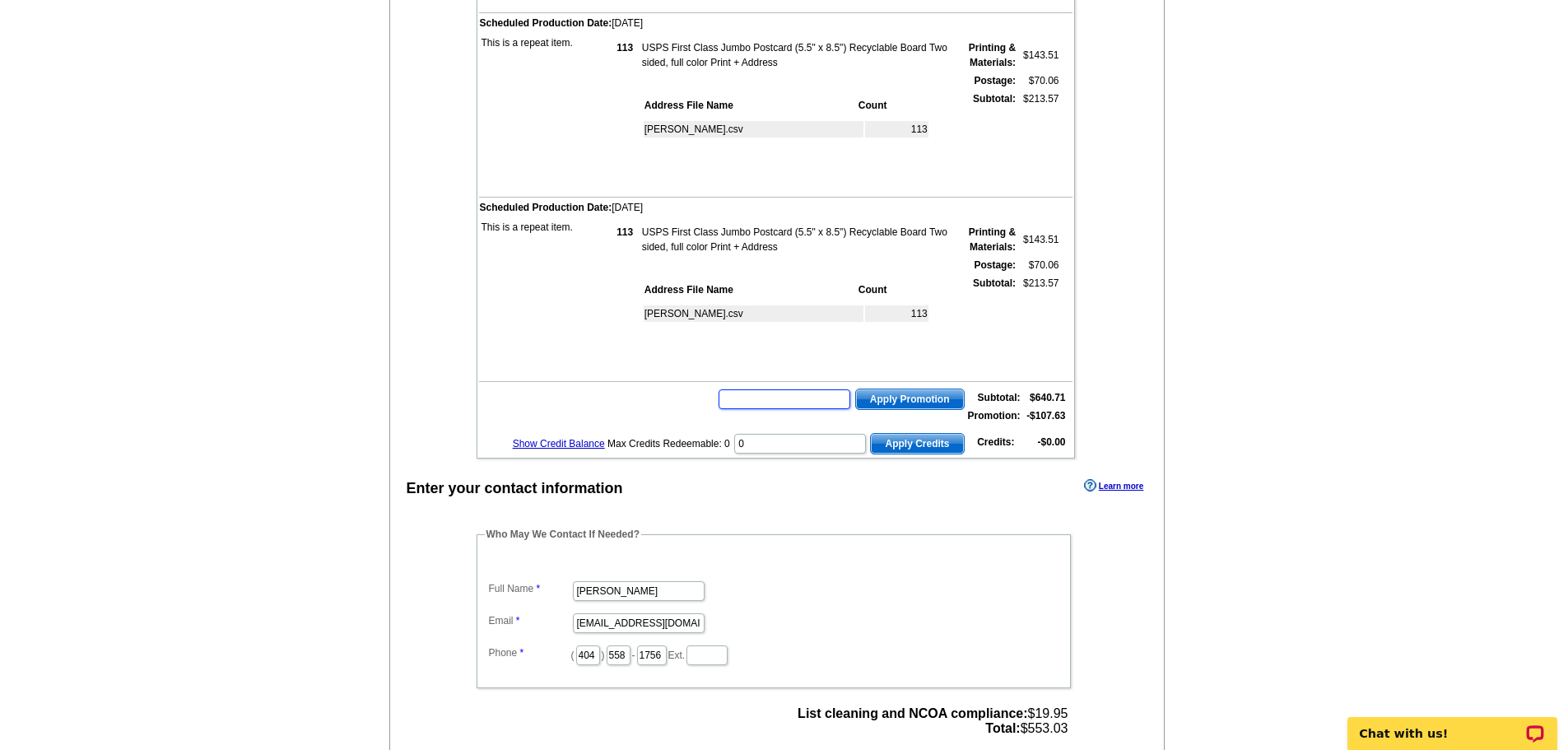
click at [762, 409] on input "text" at bounding box center [784, 399] width 131 height 20
type input "HURRY40"
click at [902, 409] on span "Apply Promotion" at bounding box center [910, 399] width 108 height 20
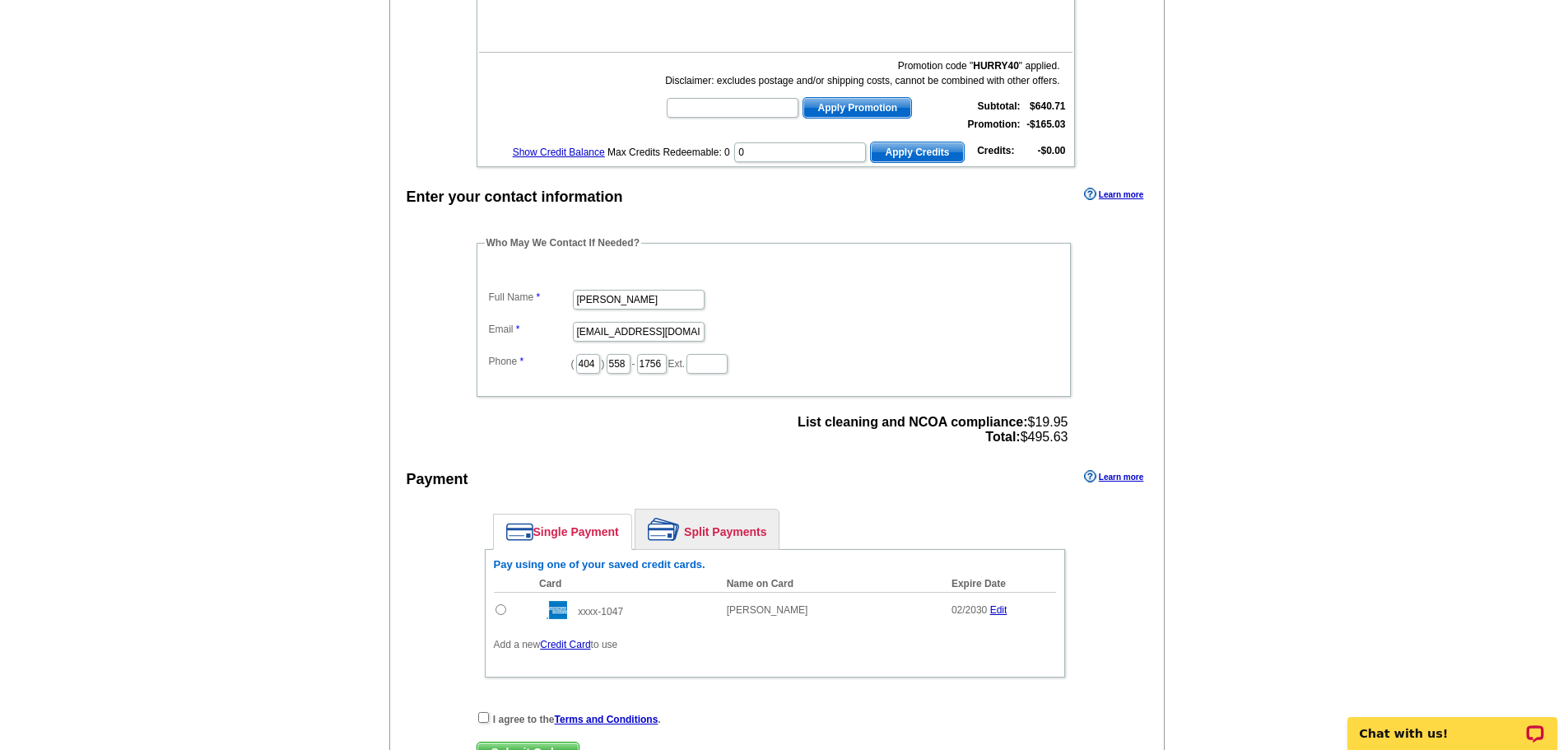
scroll to position [823, 0]
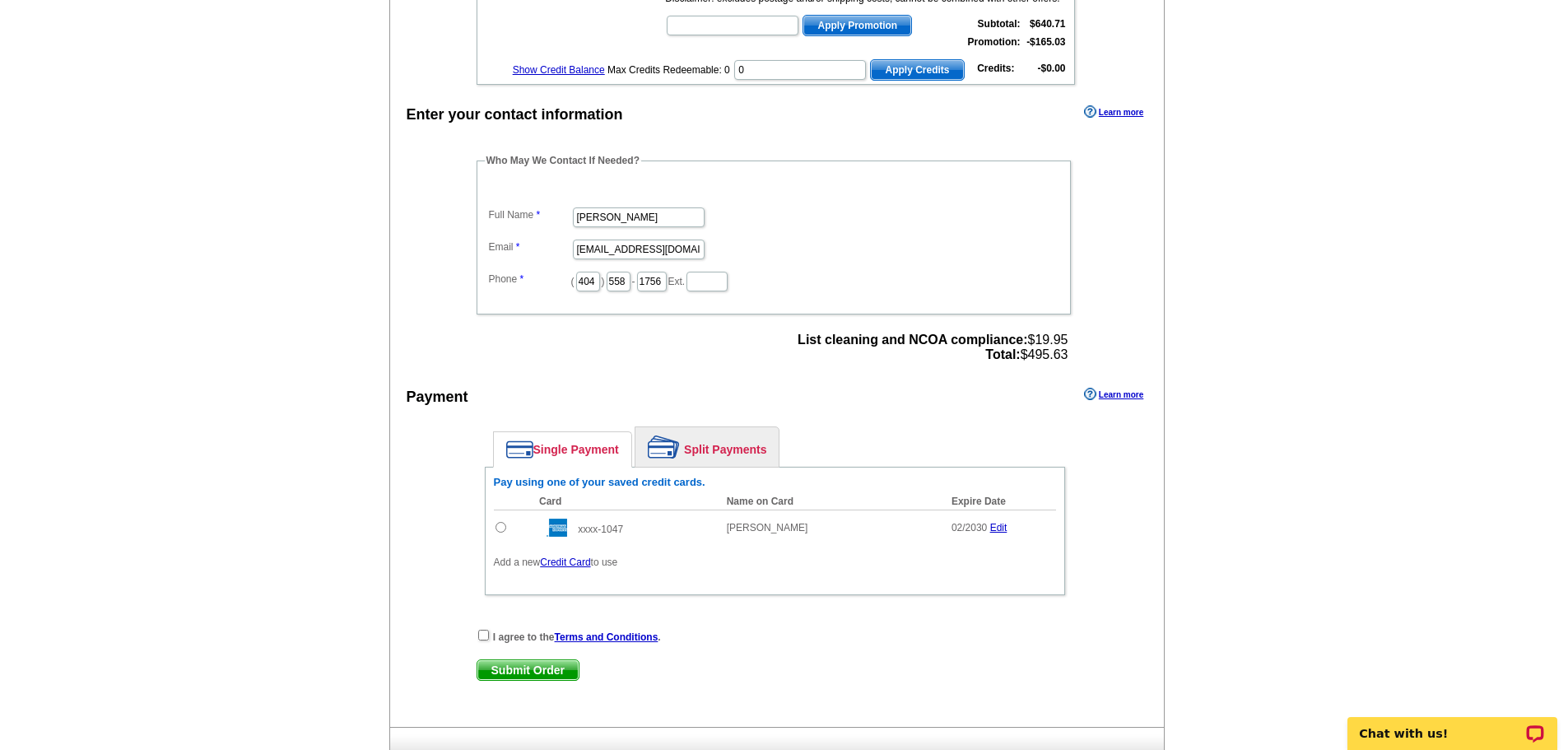
click at [502, 533] on input "radio" at bounding box center [500, 527] width 11 height 11
radio input "true"
click at [485, 640] on input "checkbox" at bounding box center [483, 634] width 11 height 11
checkbox input "true"
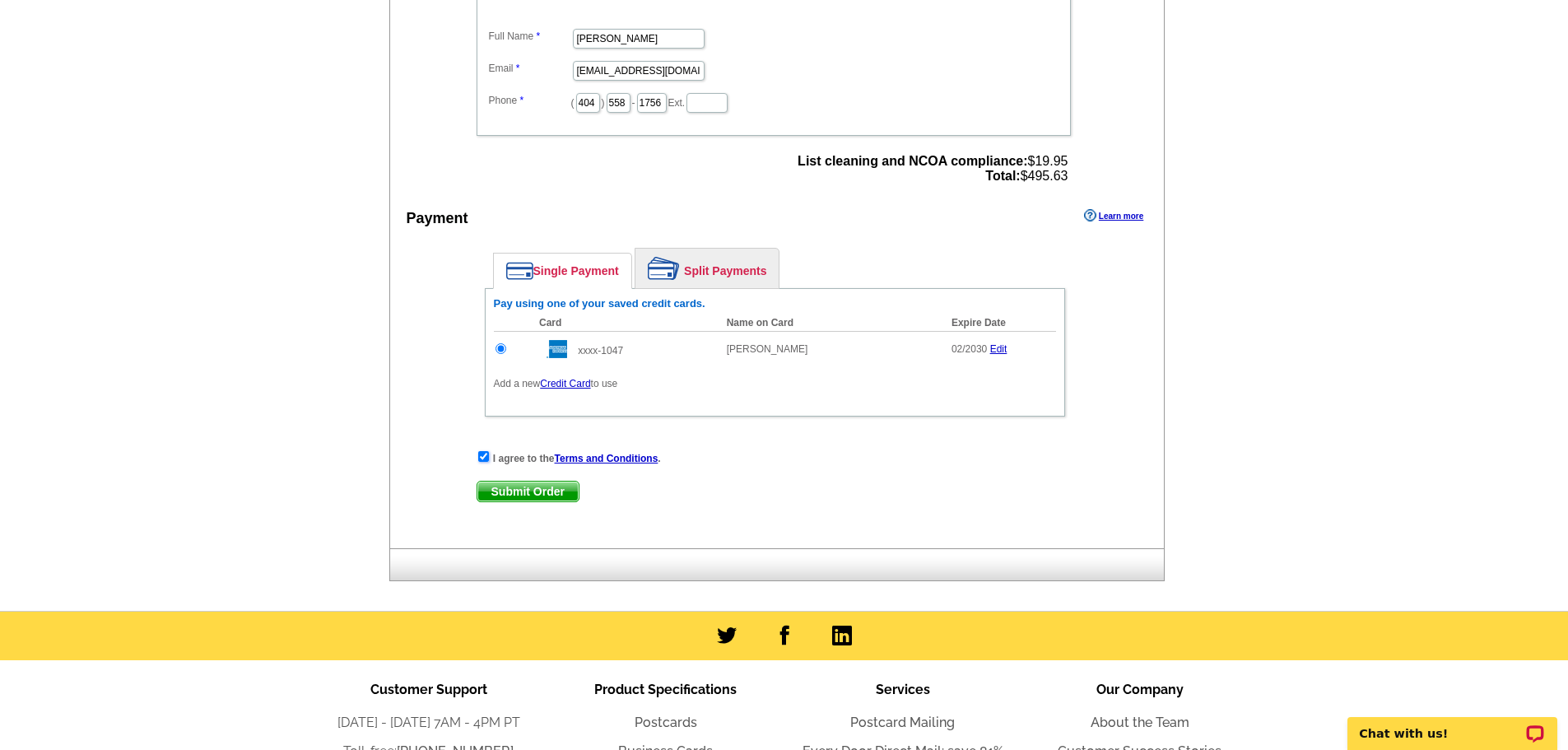
scroll to position [1070, 0]
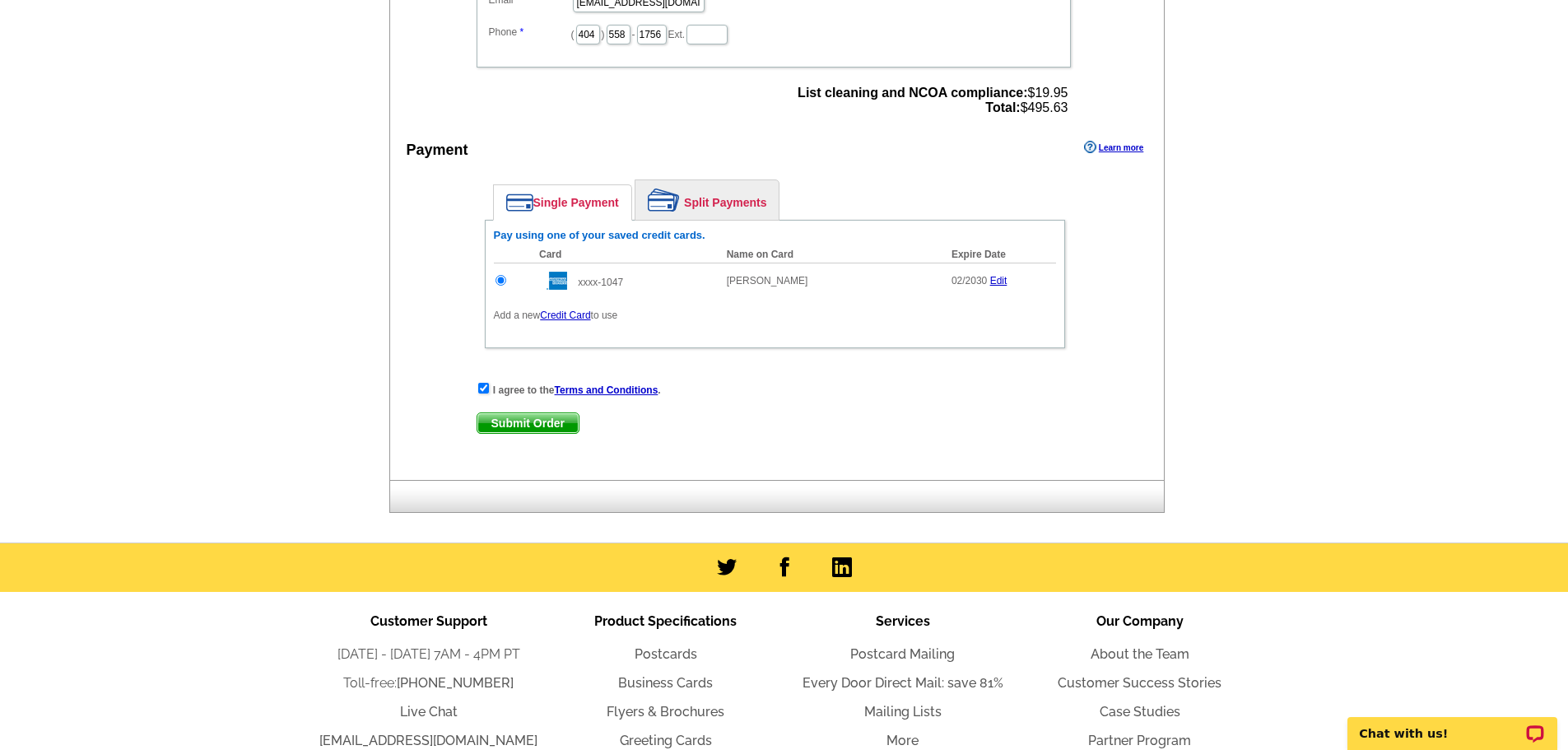
click at [548, 433] on span "Submit Order" at bounding box center [528, 423] width 102 height 20
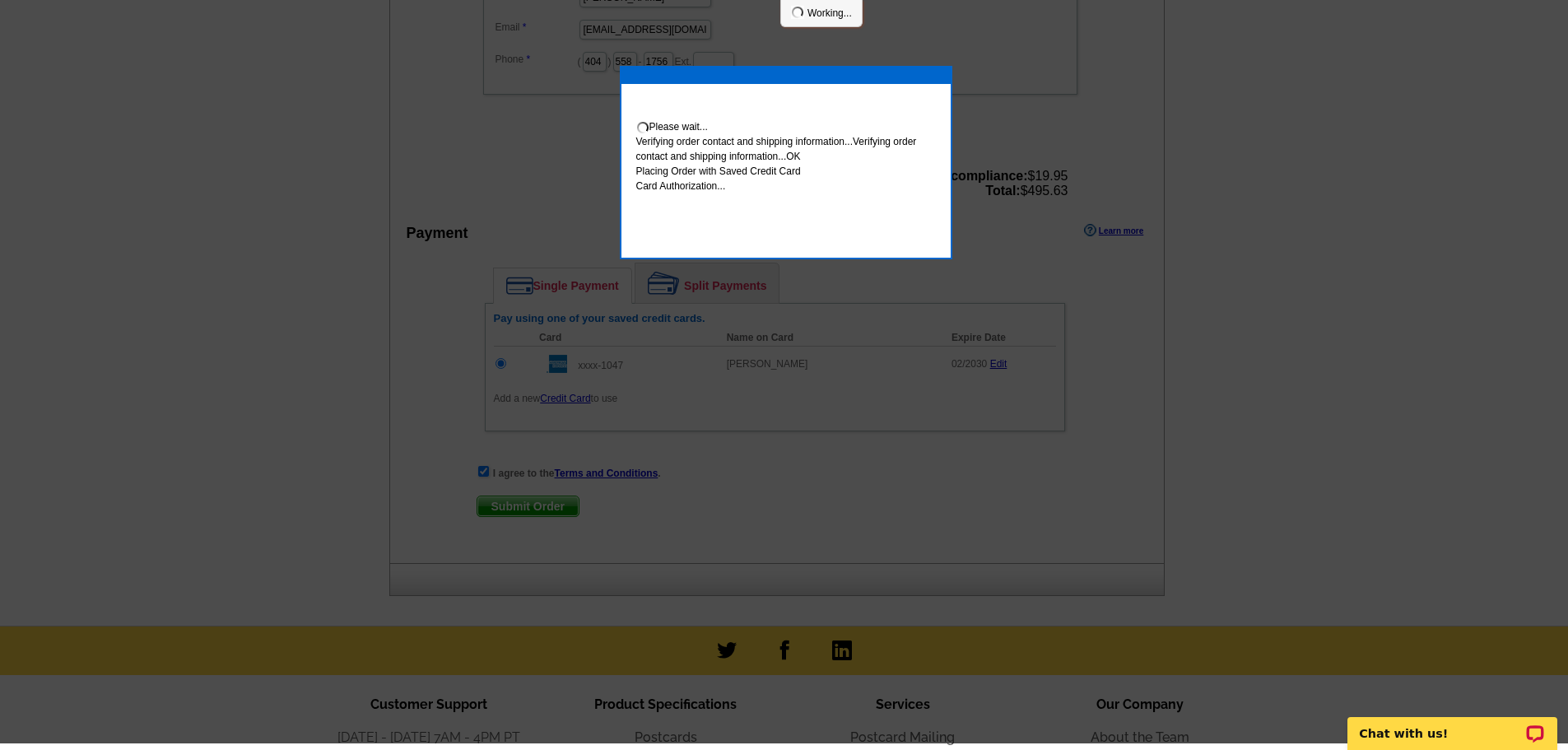
scroll to position [1064, 0]
